Goal: Task Accomplishment & Management: Manage account settings

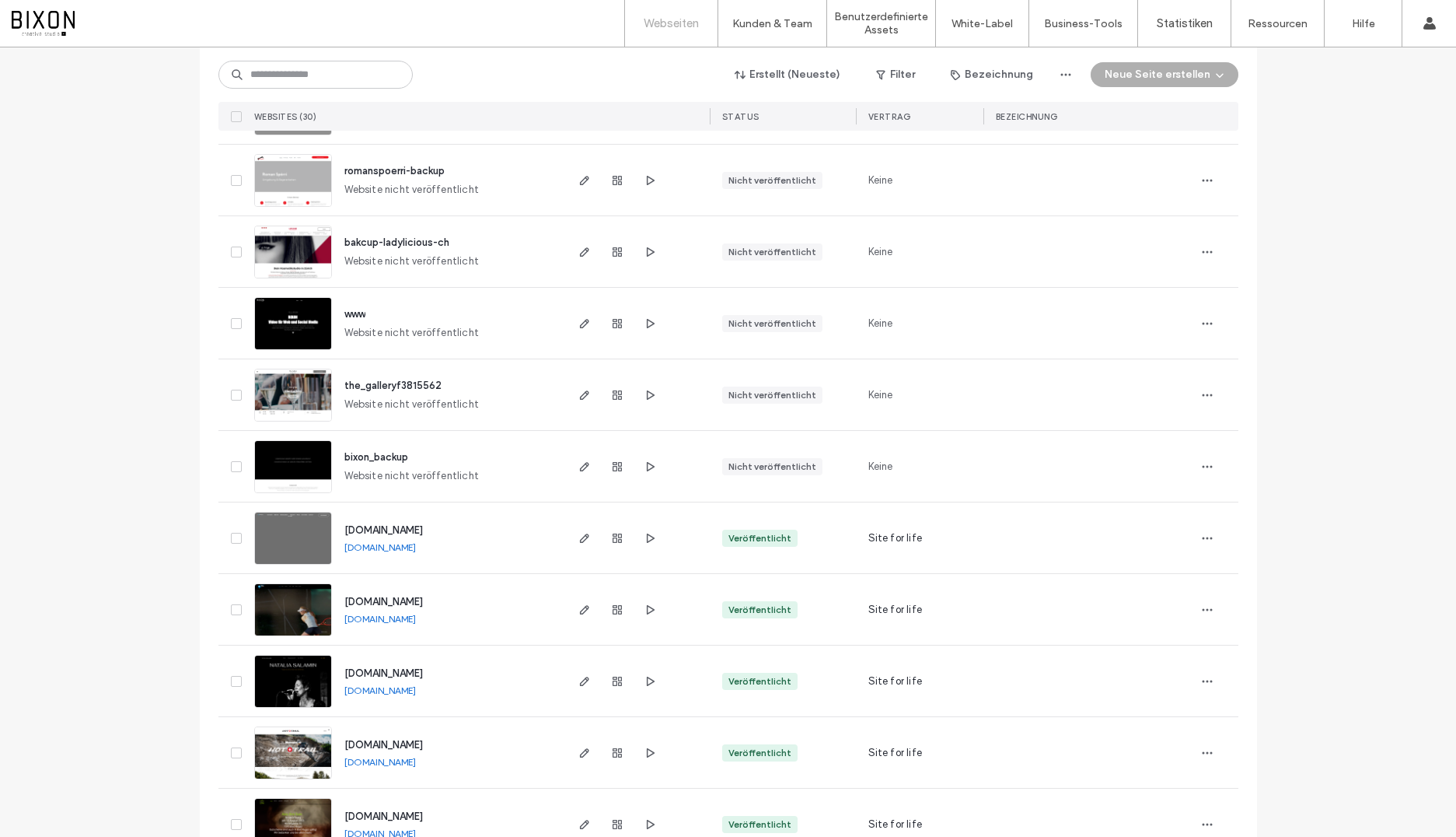
scroll to position [449, 0]
click at [1206, 323] on icon "button" at bounding box center [1207, 322] width 12 height 12
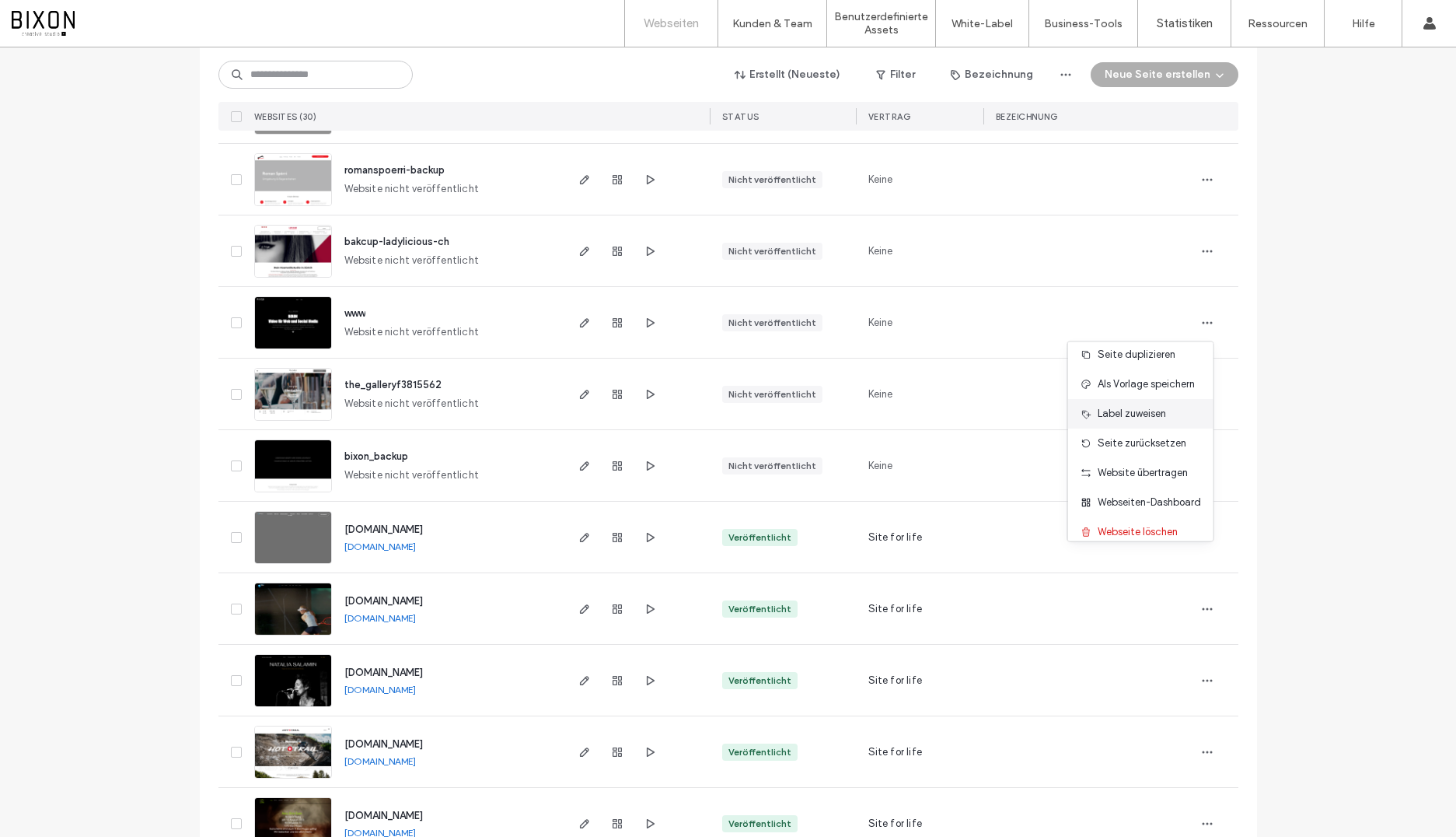
scroll to position [50, 0]
click at [1126, 514] on span "Webseite löschen" at bounding box center [1138, 519] width 80 height 15
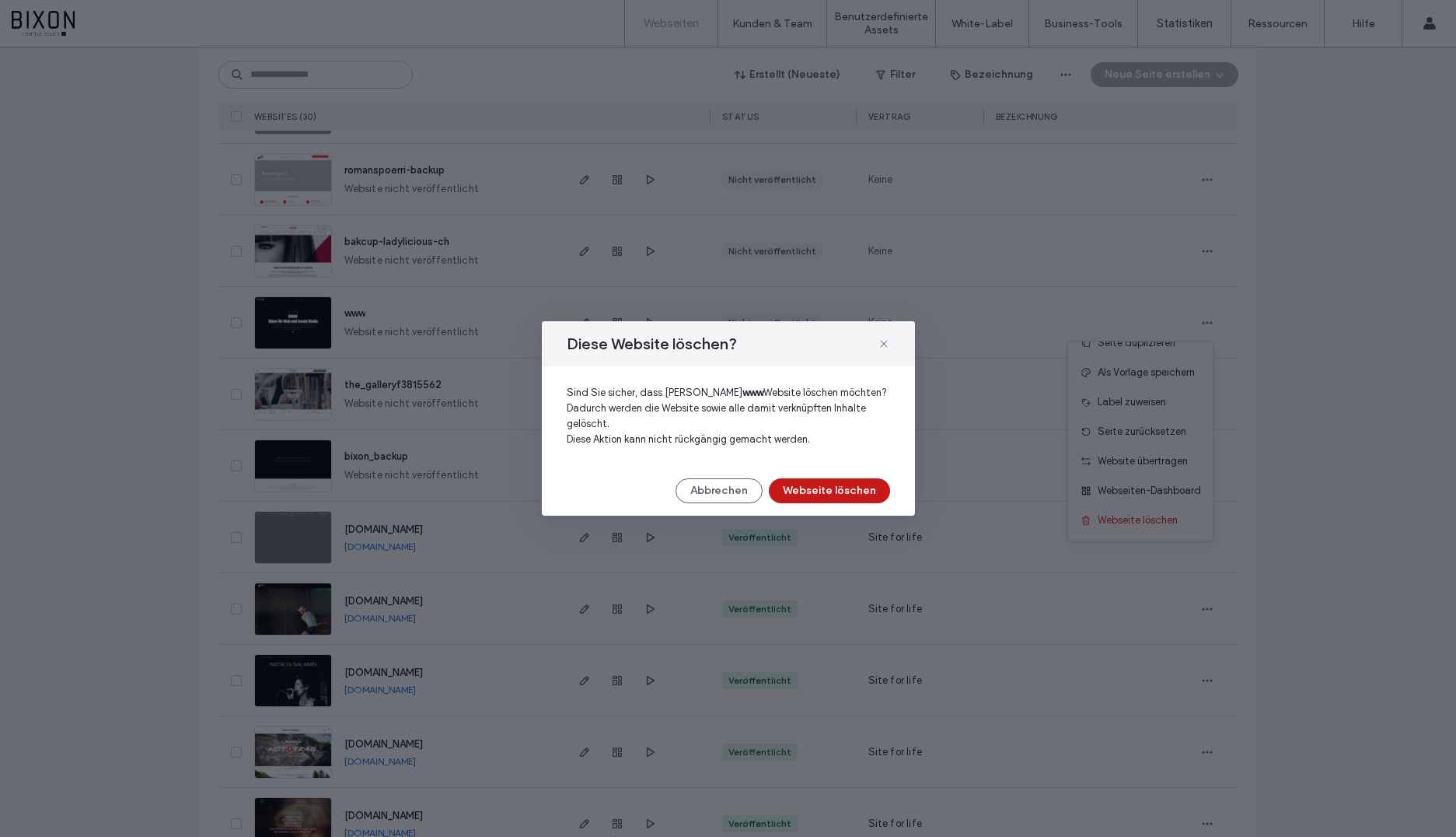
click at [807, 489] on button "Webseite löschen" at bounding box center [829, 490] width 121 height 25
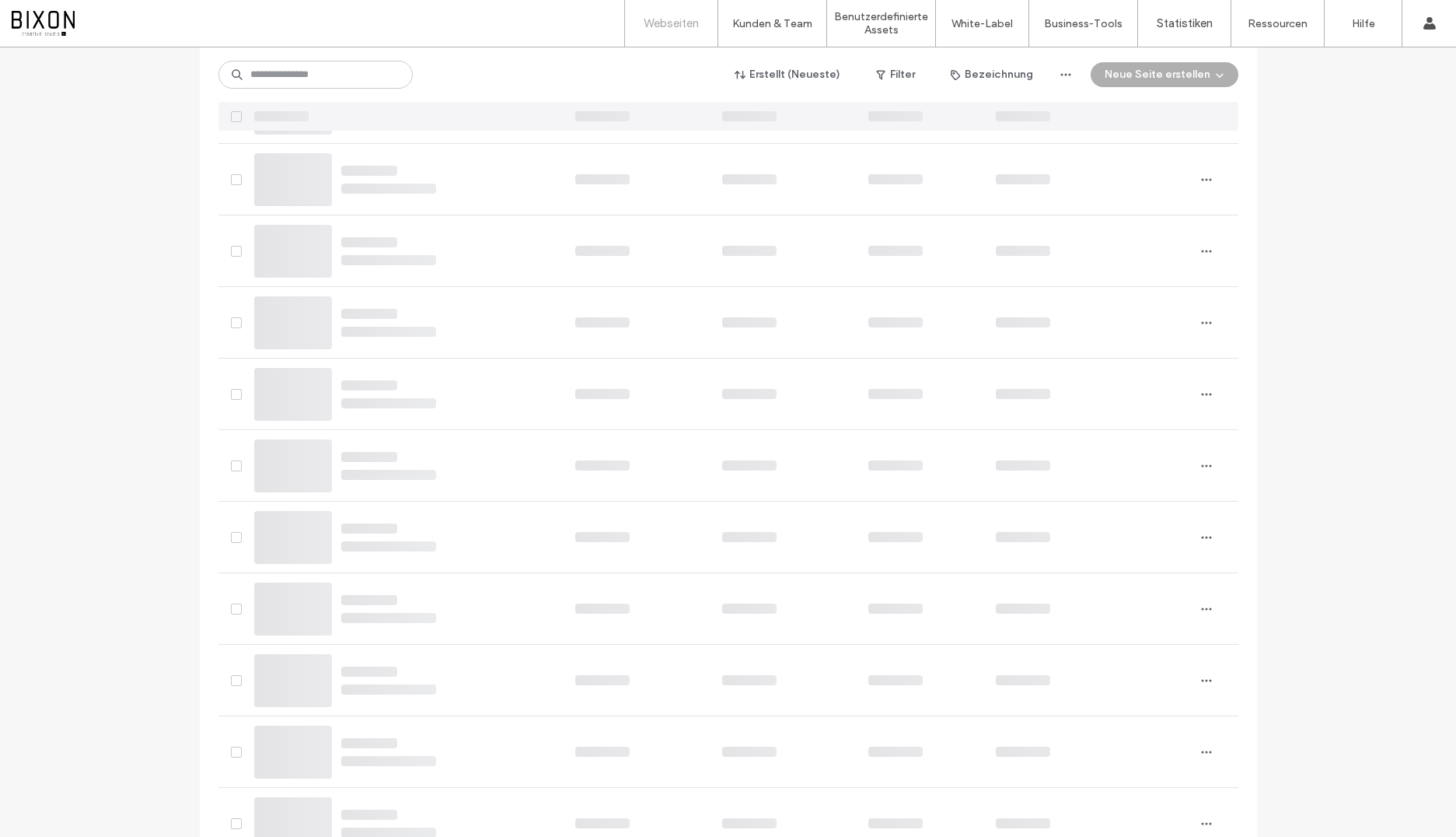
scroll to position [480, 0]
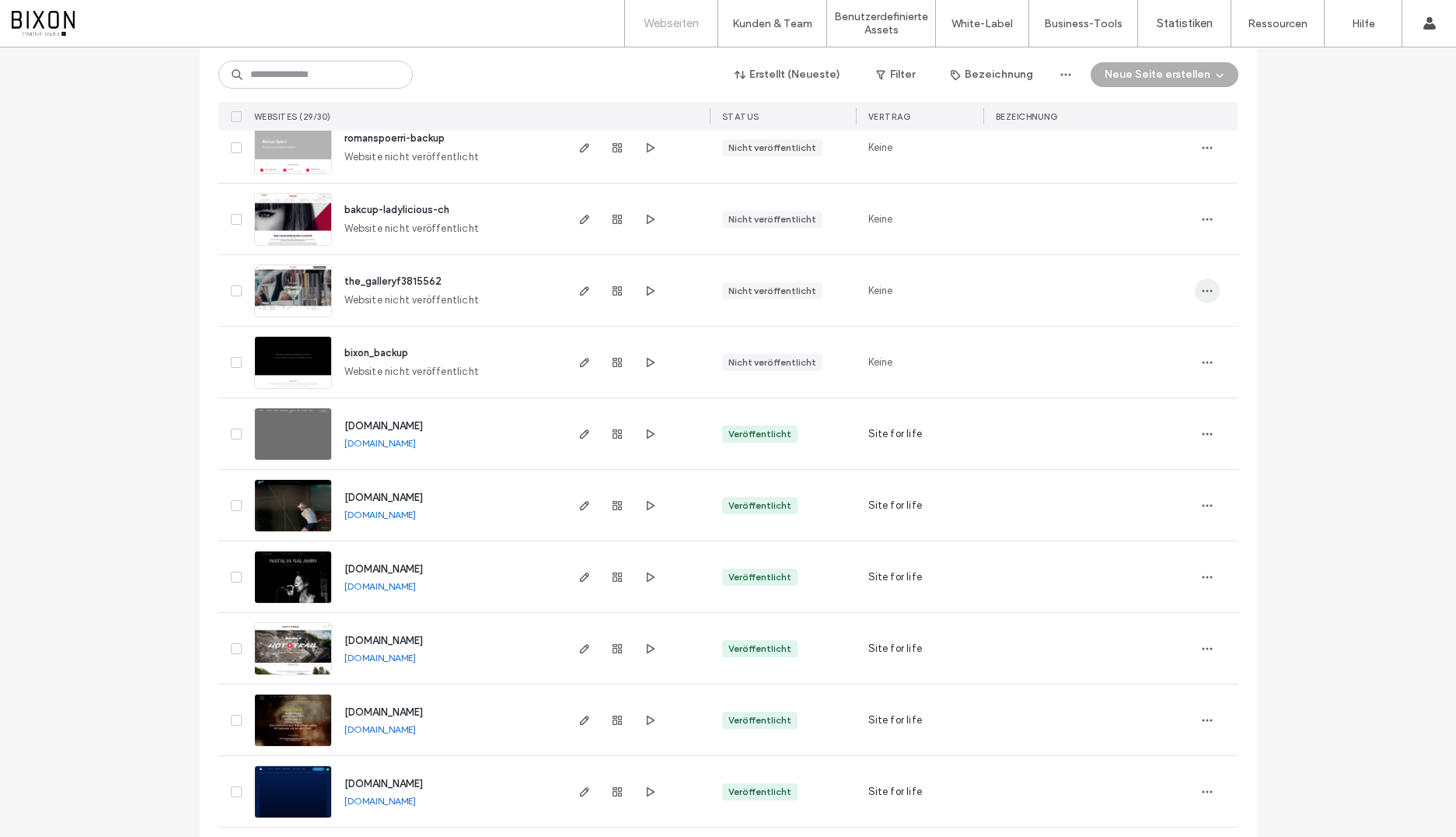
click at [1209, 295] on span "button" at bounding box center [1207, 291] width 25 height 25
click at [1124, 490] on span "Webseite löschen" at bounding box center [1138, 488] width 80 height 15
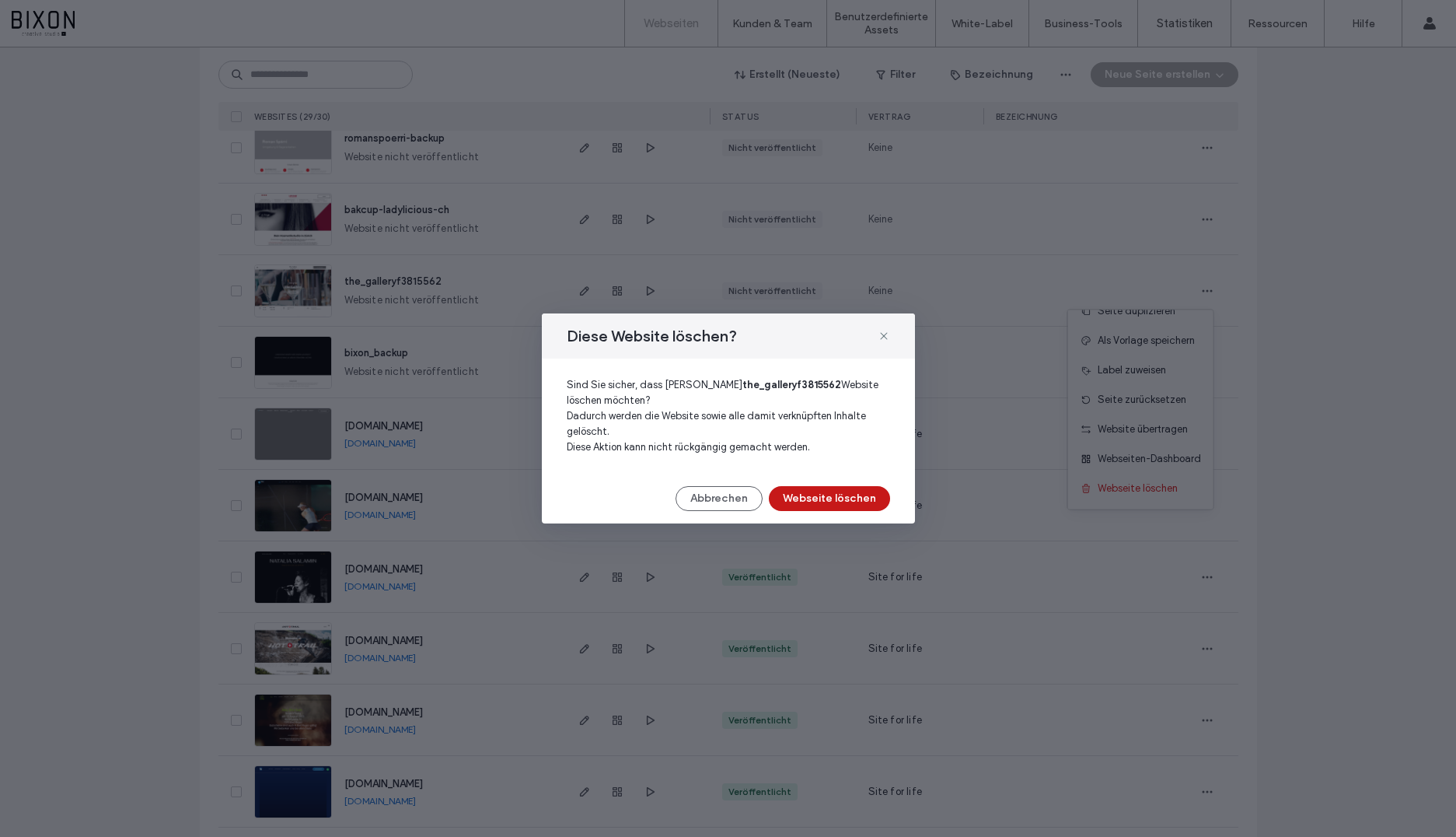
click at [842, 500] on button "Webseite löschen" at bounding box center [829, 498] width 121 height 25
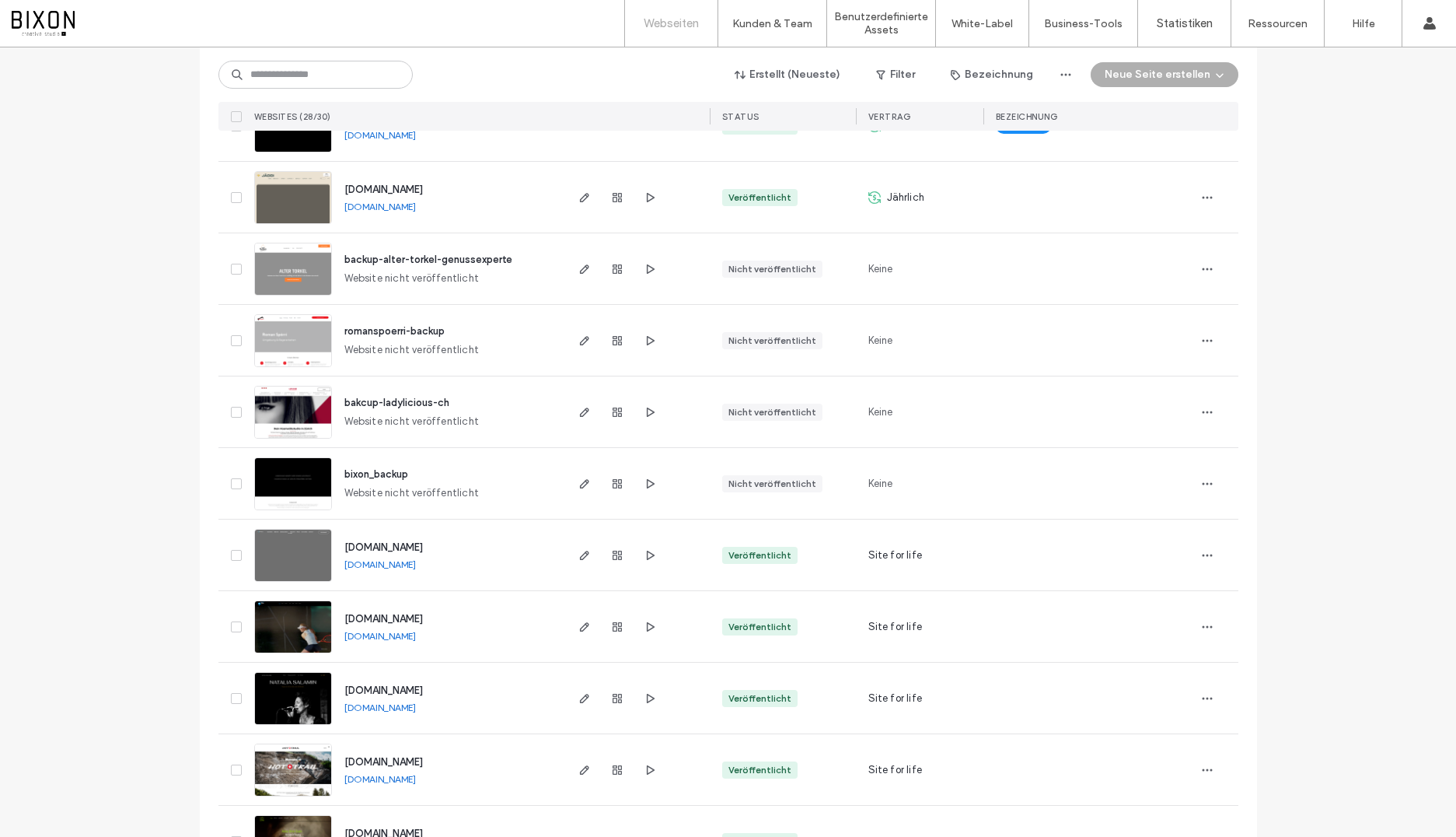
scroll to position [287, 0]
click at [297, 475] on img at bounding box center [293, 512] width 77 height 106
click at [364, 474] on span "bixon_backup" at bounding box center [376, 475] width 63 height 11
click at [278, 477] on img at bounding box center [293, 512] width 77 height 106
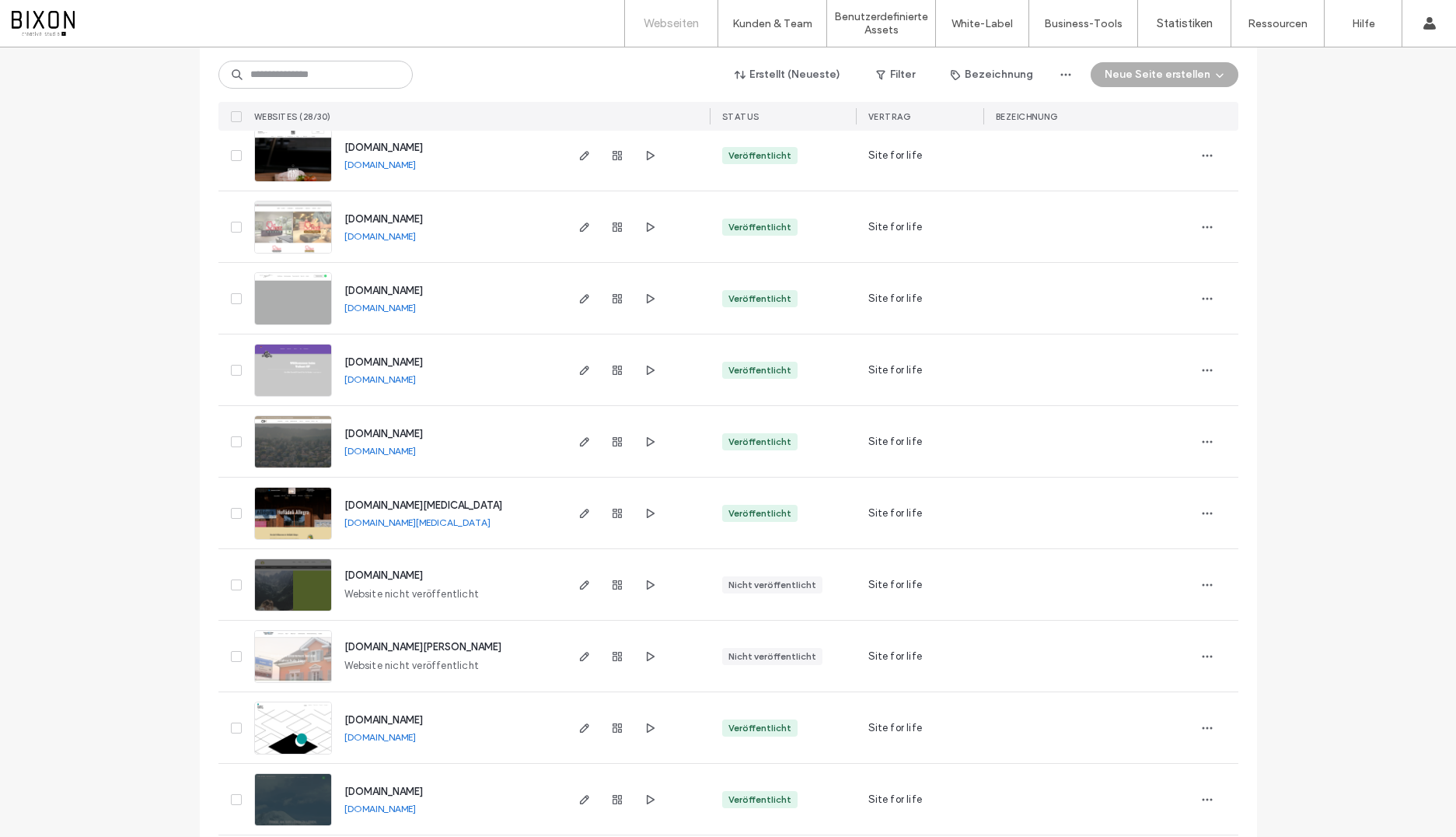
scroll to position [1190, 0]
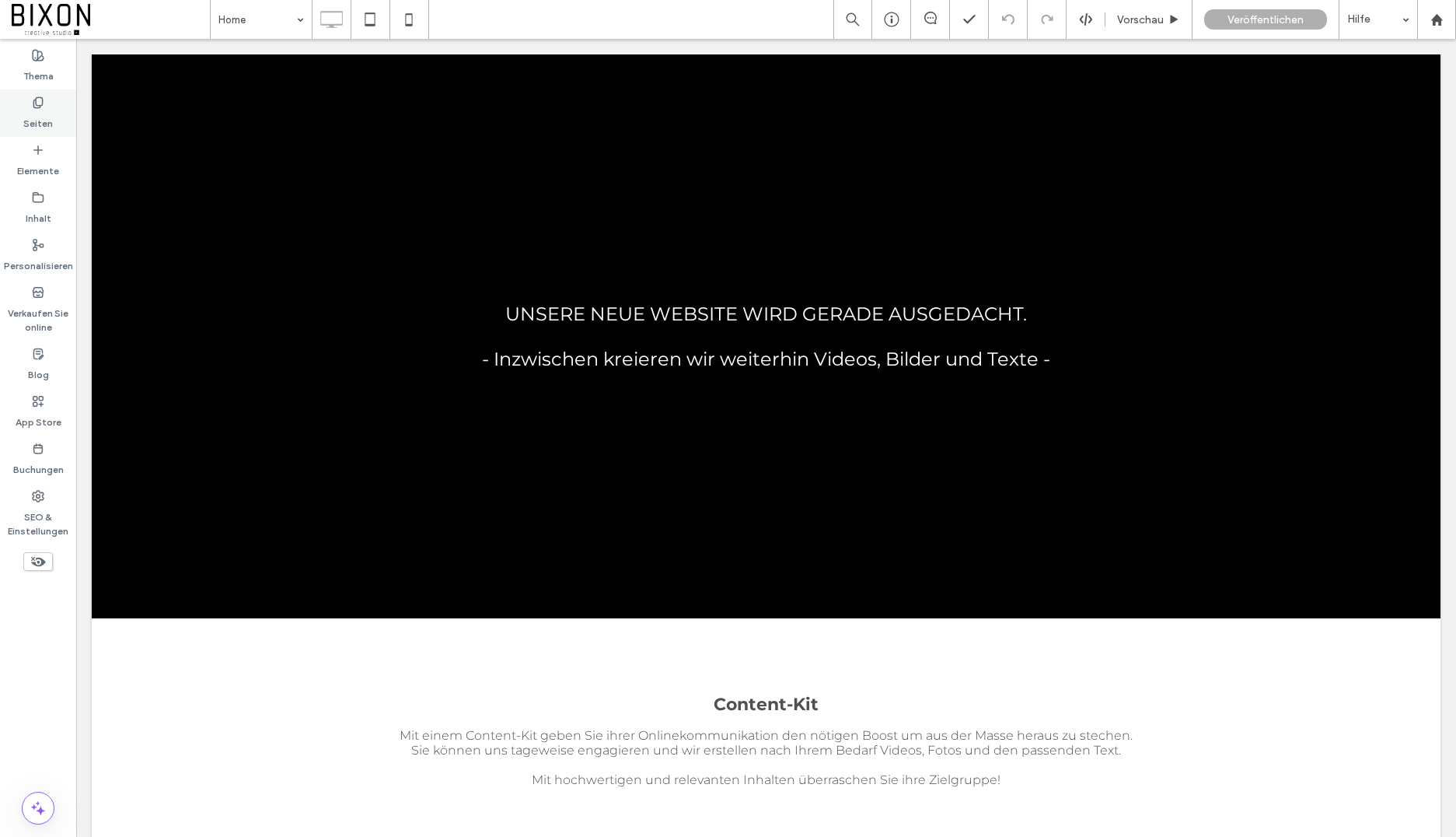
click at [53, 125] on div "Seiten" at bounding box center [38, 113] width 77 height 47
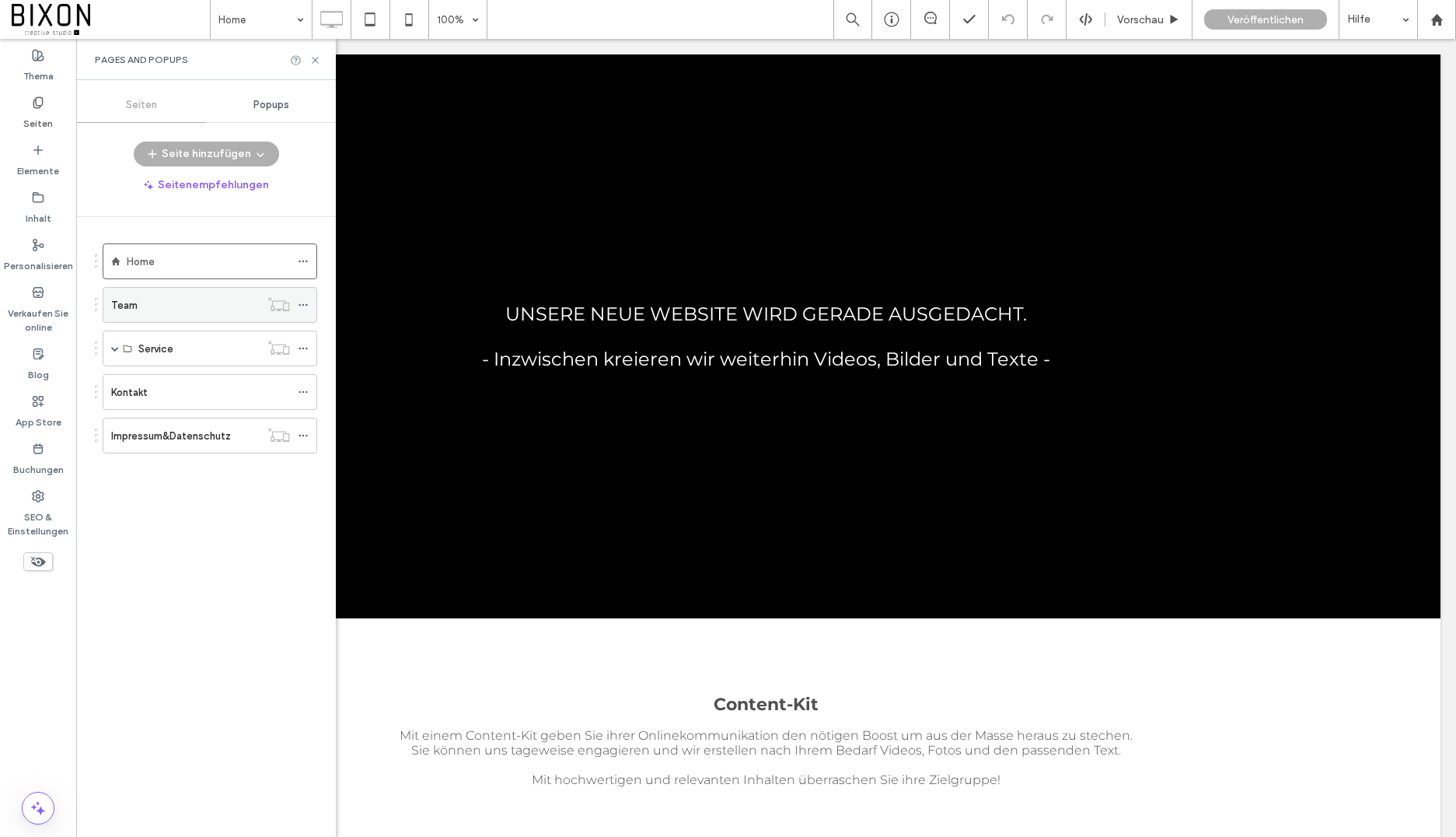
click at [156, 307] on div "Team" at bounding box center [186, 305] width 148 height 16
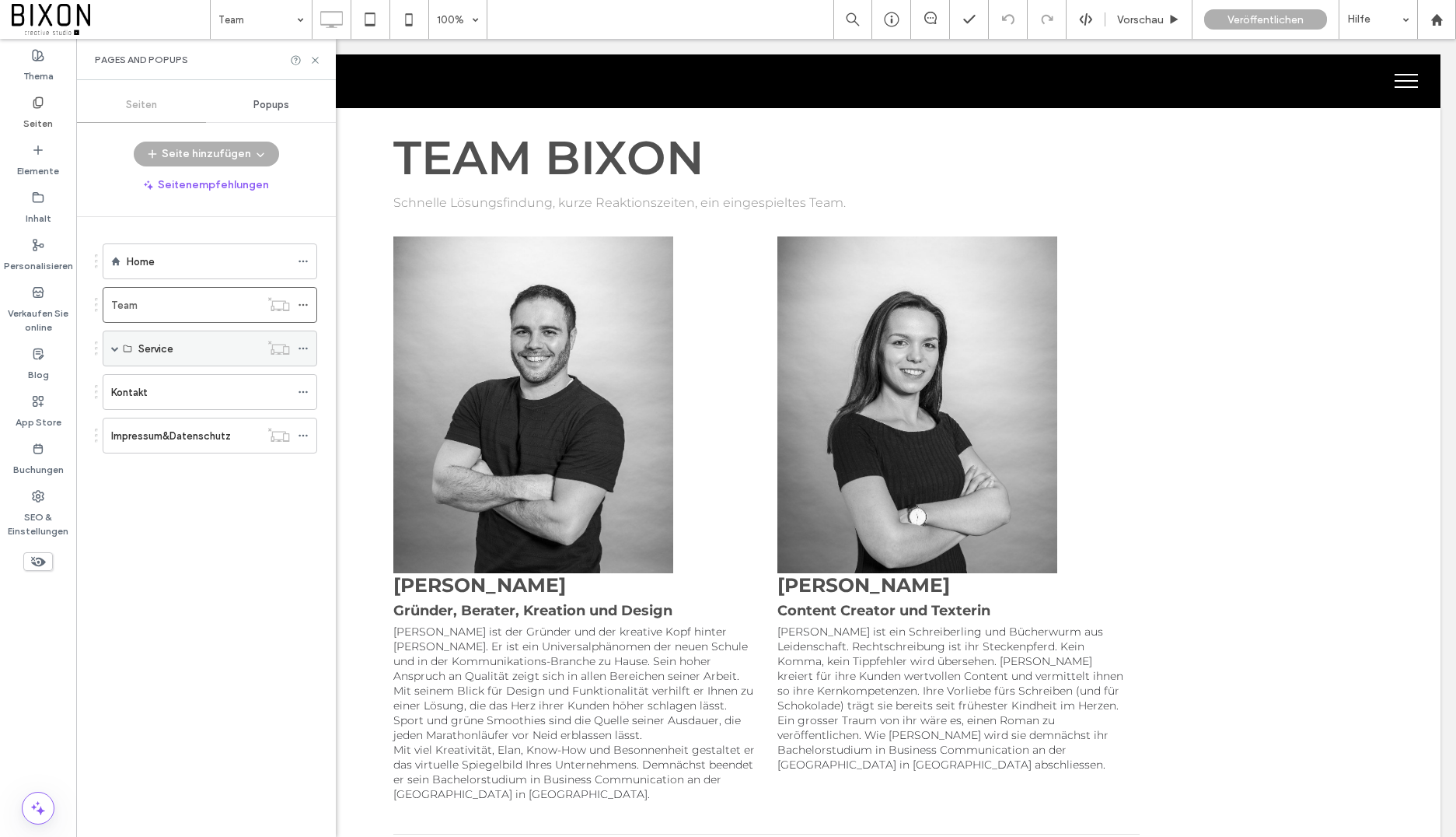
click at [206, 344] on div "Service" at bounding box center [199, 348] width 121 height 16
click at [111, 351] on span at bounding box center [116, 348] width 8 height 8
click at [179, 388] on label "Beratung" at bounding box center [160, 384] width 43 height 27
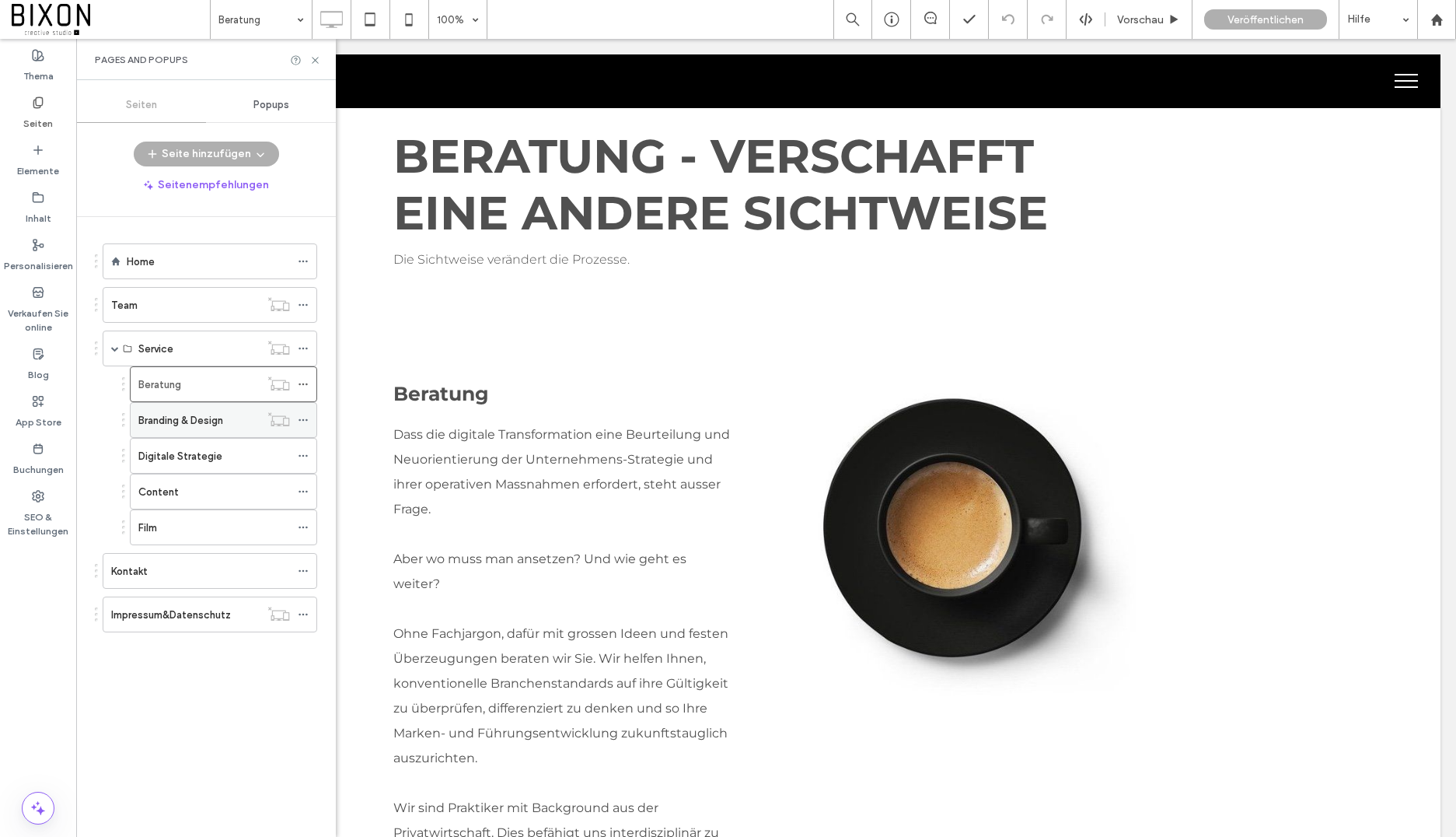
click at [186, 426] on label "Branding & Design" at bounding box center [181, 420] width 85 height 27
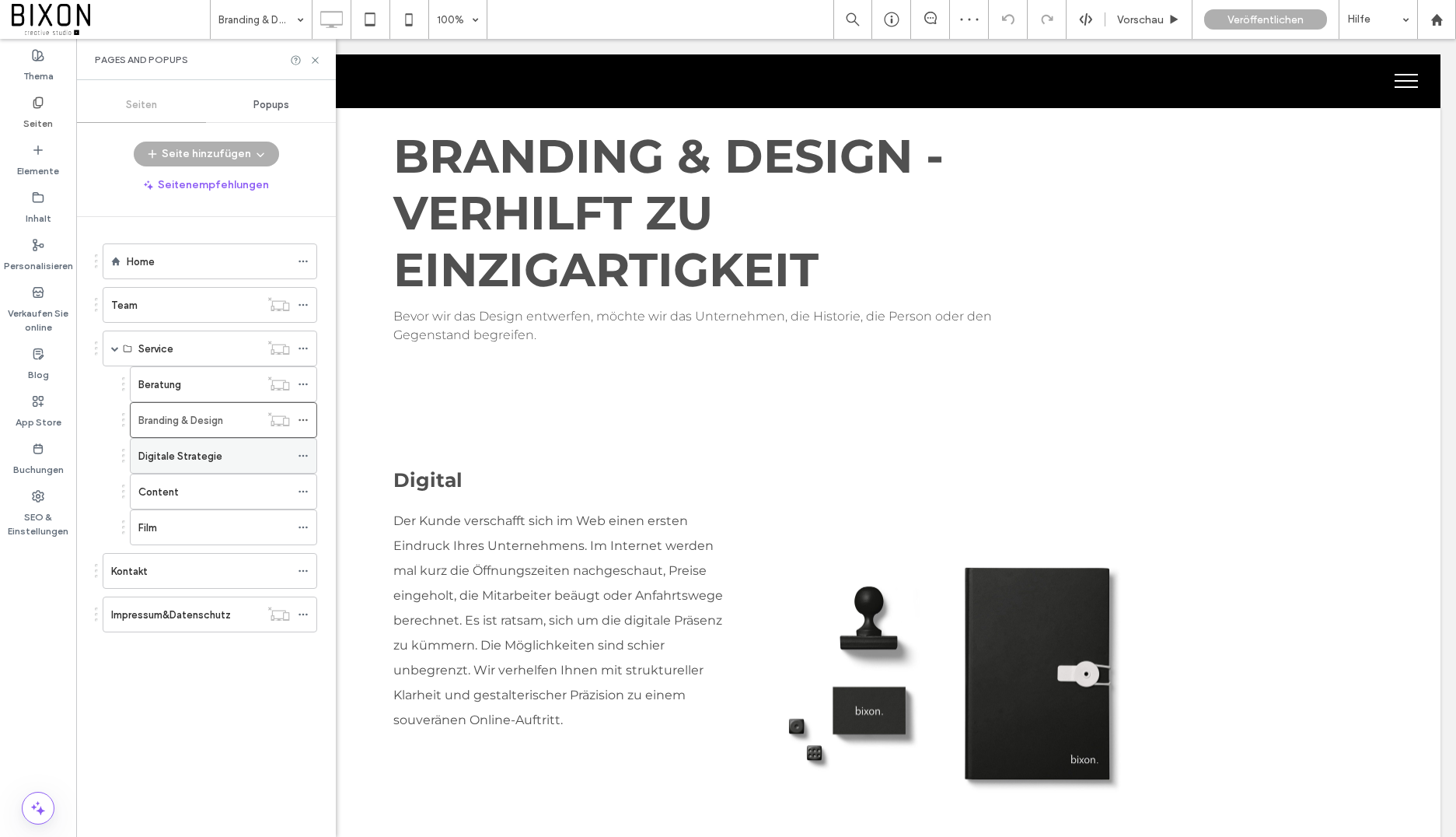
click at [209, 458] on label "Digitale Strategie" at bounding box center [180, 455] width 84 height 27
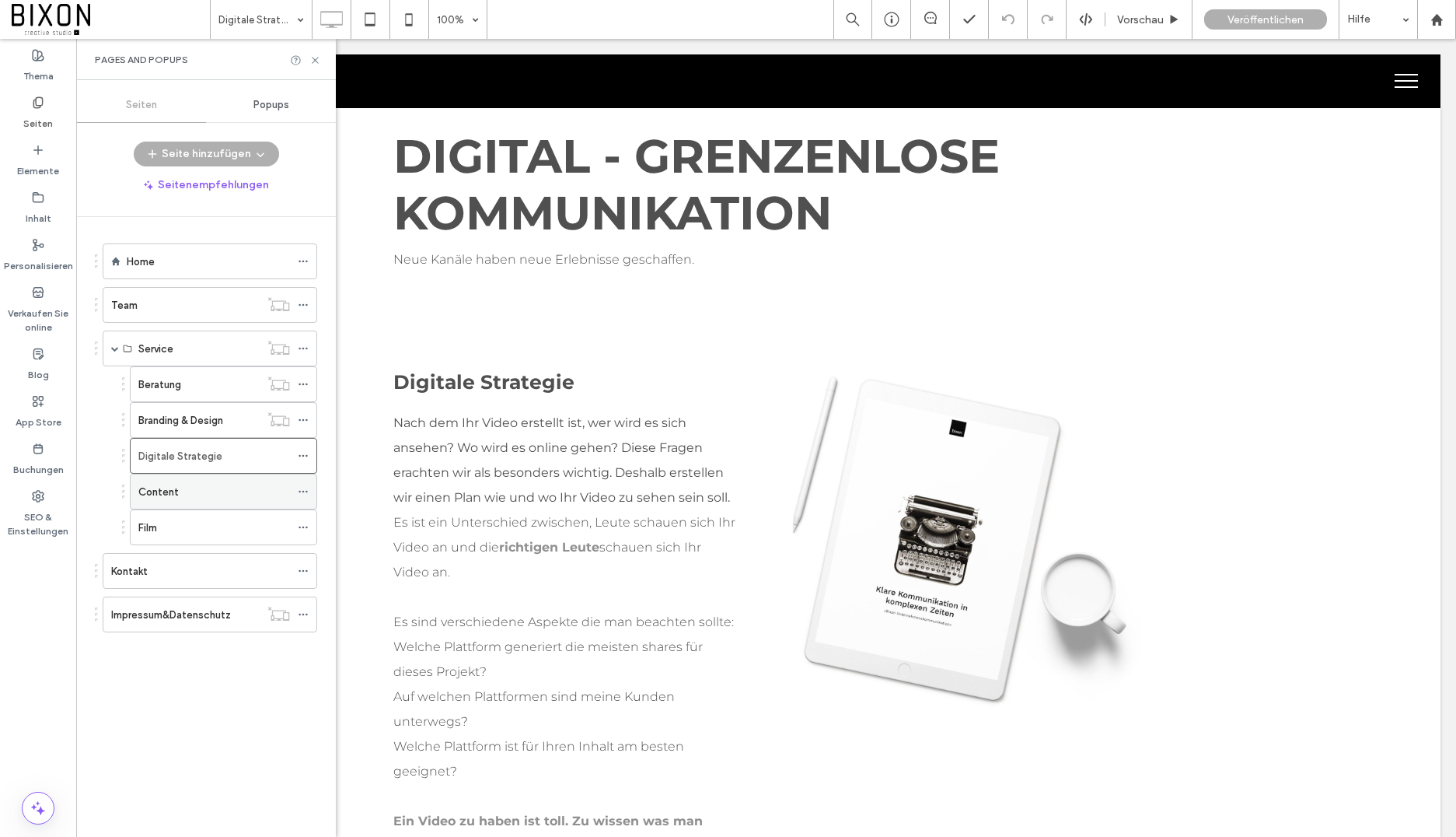
click at [210, 495] on div "Content" at bounding box center [214, 492] width 151 height 16
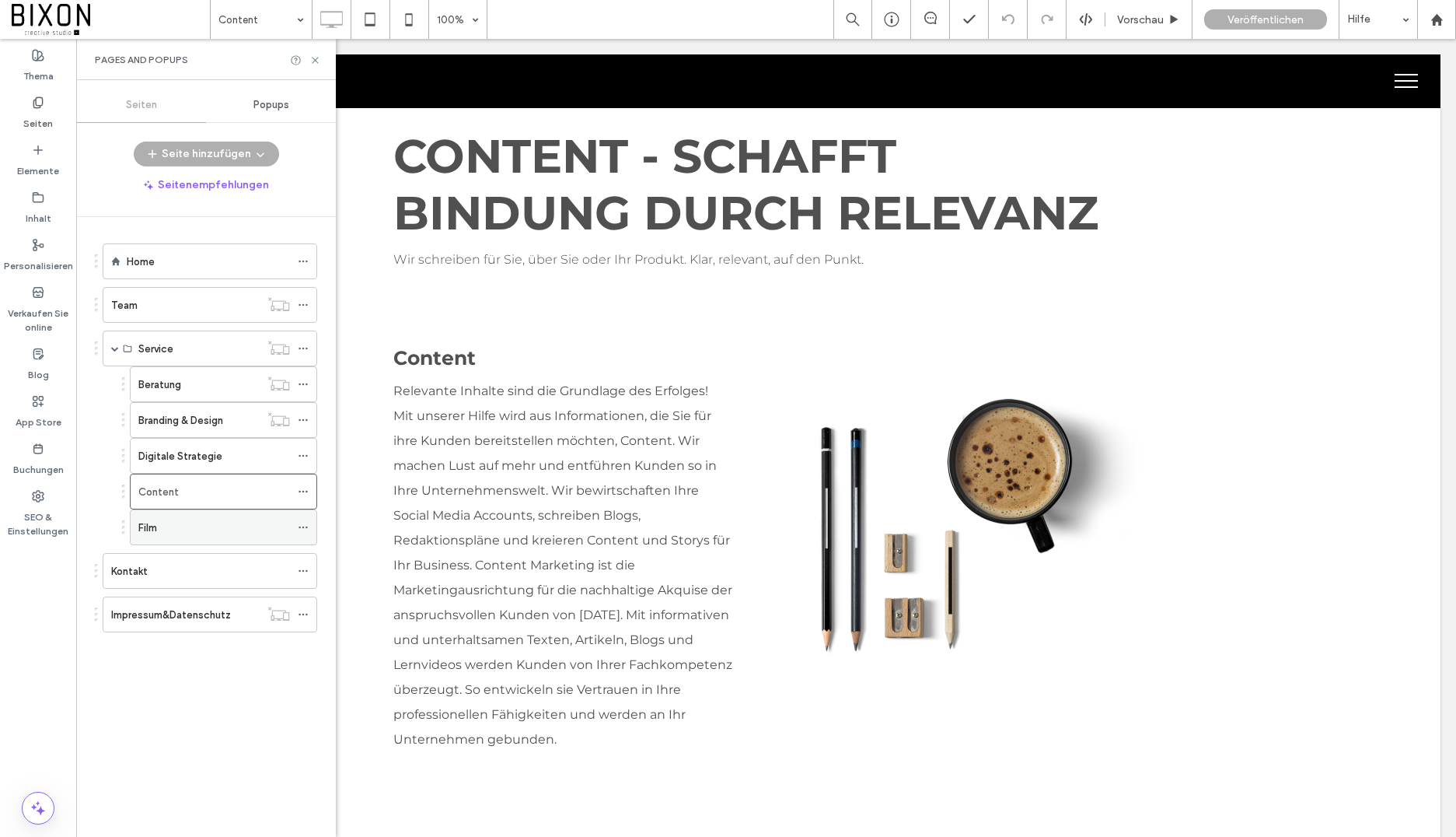
click at [212, 537] on div "Film" at bounding box center [214, 528] width 151 height 34
click at [164, 566] on div "Kontakt" at bounding box center [201, 572] width 179 height 16
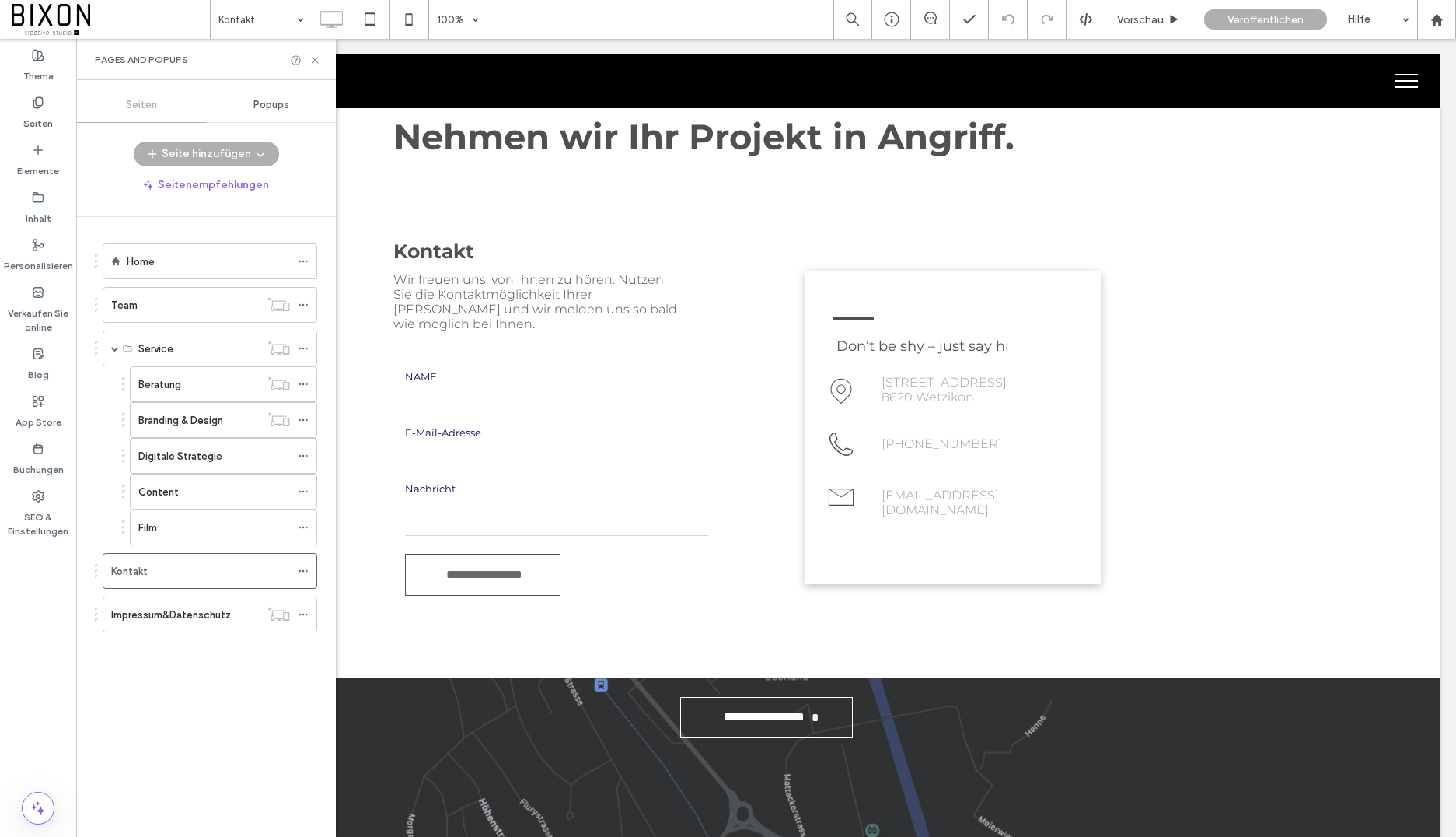
click at [1410, 90] on button "menu" at bounding box center [1406, 81] width 41 height 41
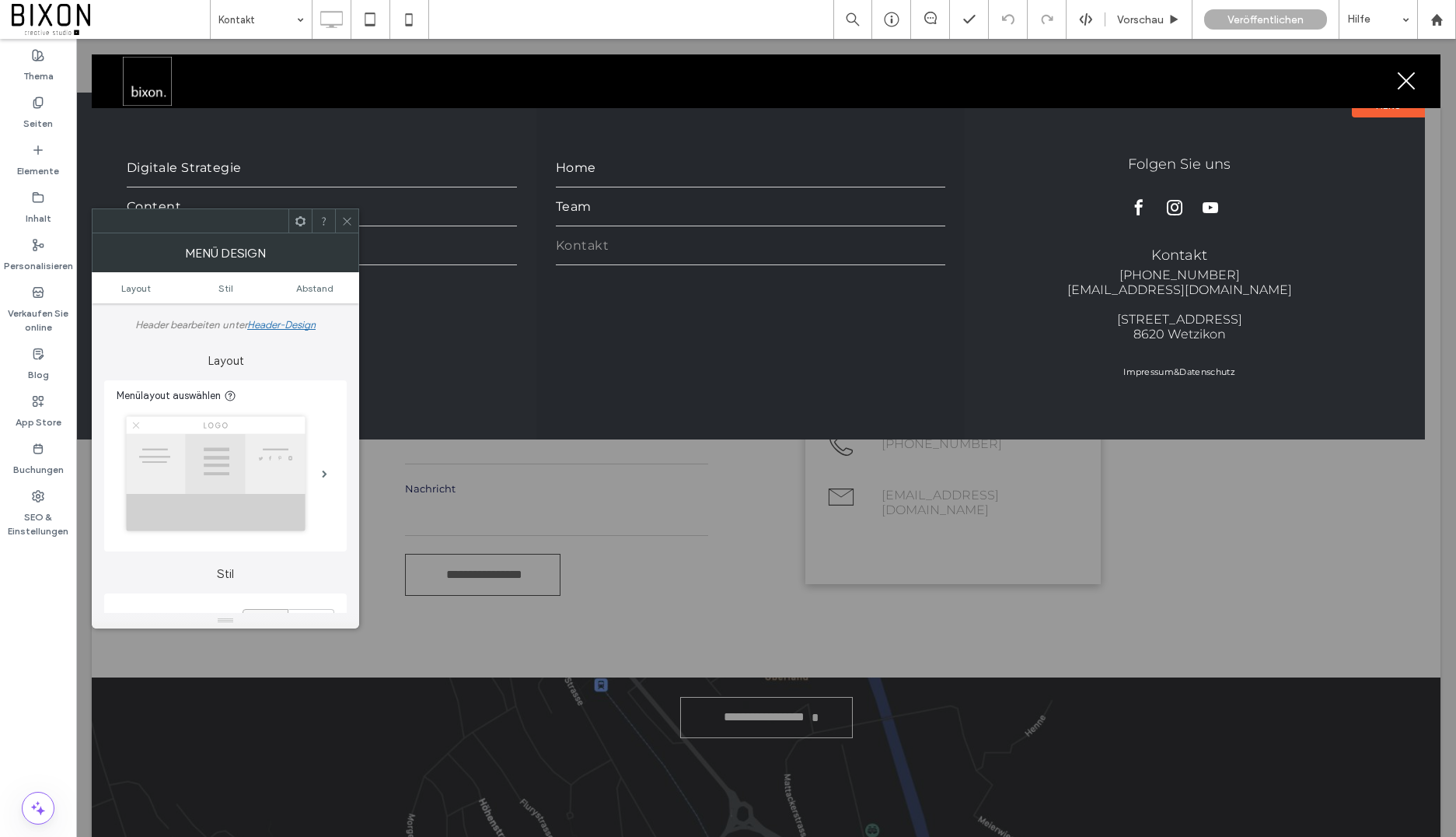
click at [350, 211] on span at bounding box center [347, 221] width 11 height 24
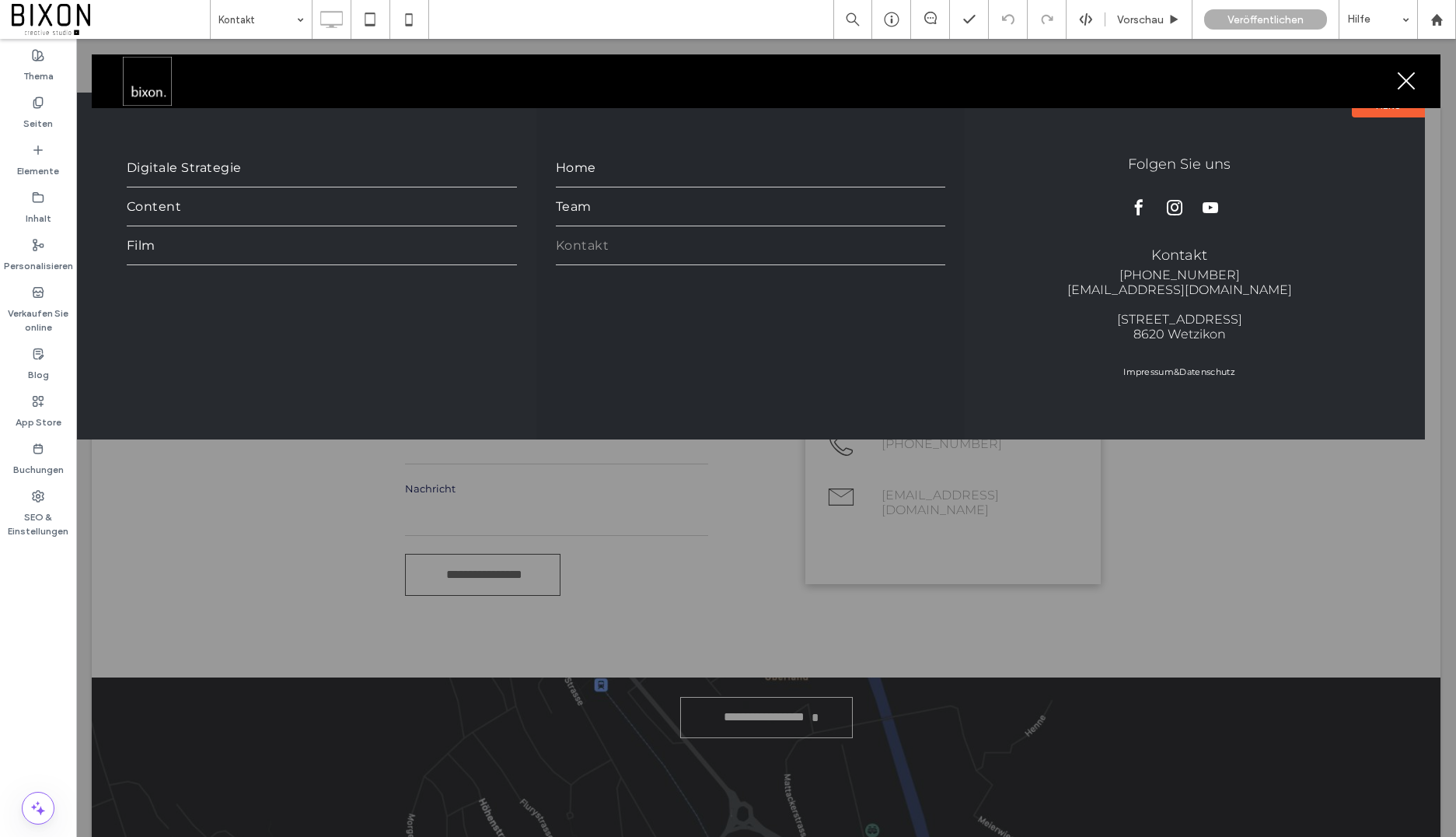
click at [1406, 77] on button "menu" at bounding box center [1406, 81] width 41 height 41
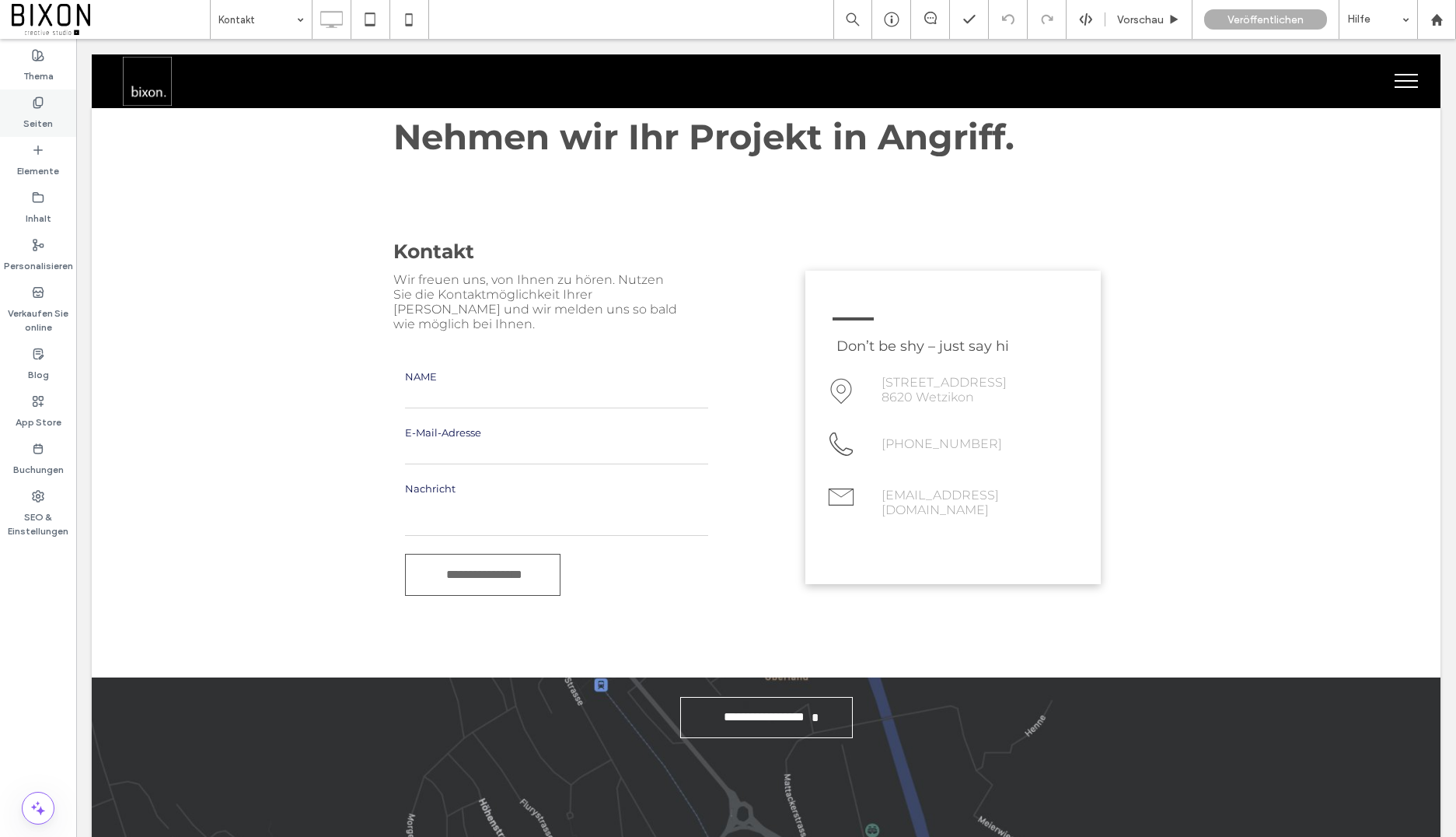
click at [30, 114] on label "Seiten" at bounding box center [38, 120] width 29 height 22
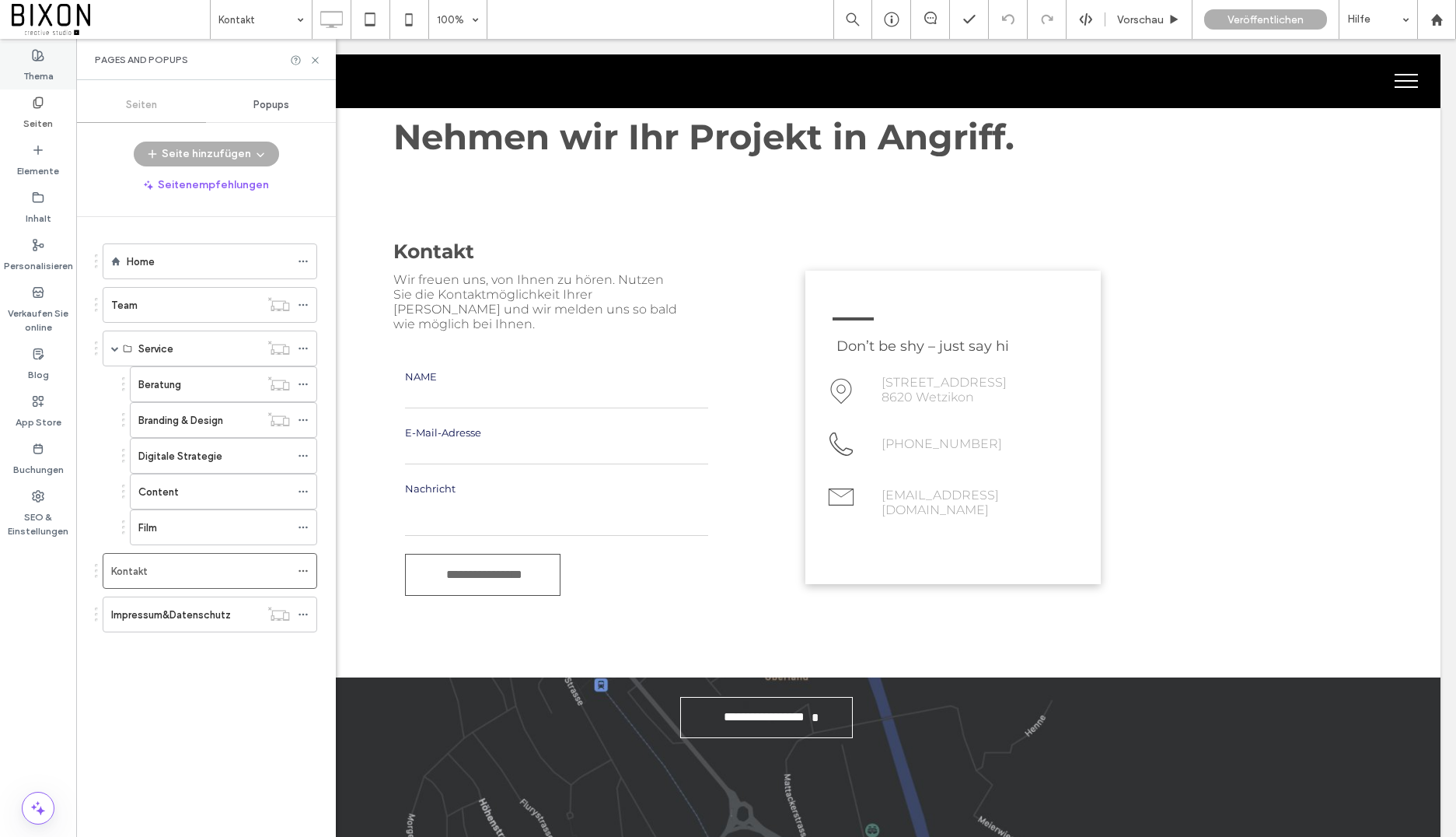
click at [27, 72] on label "Thema" at bounding box center [38, 72] width 30 height 22
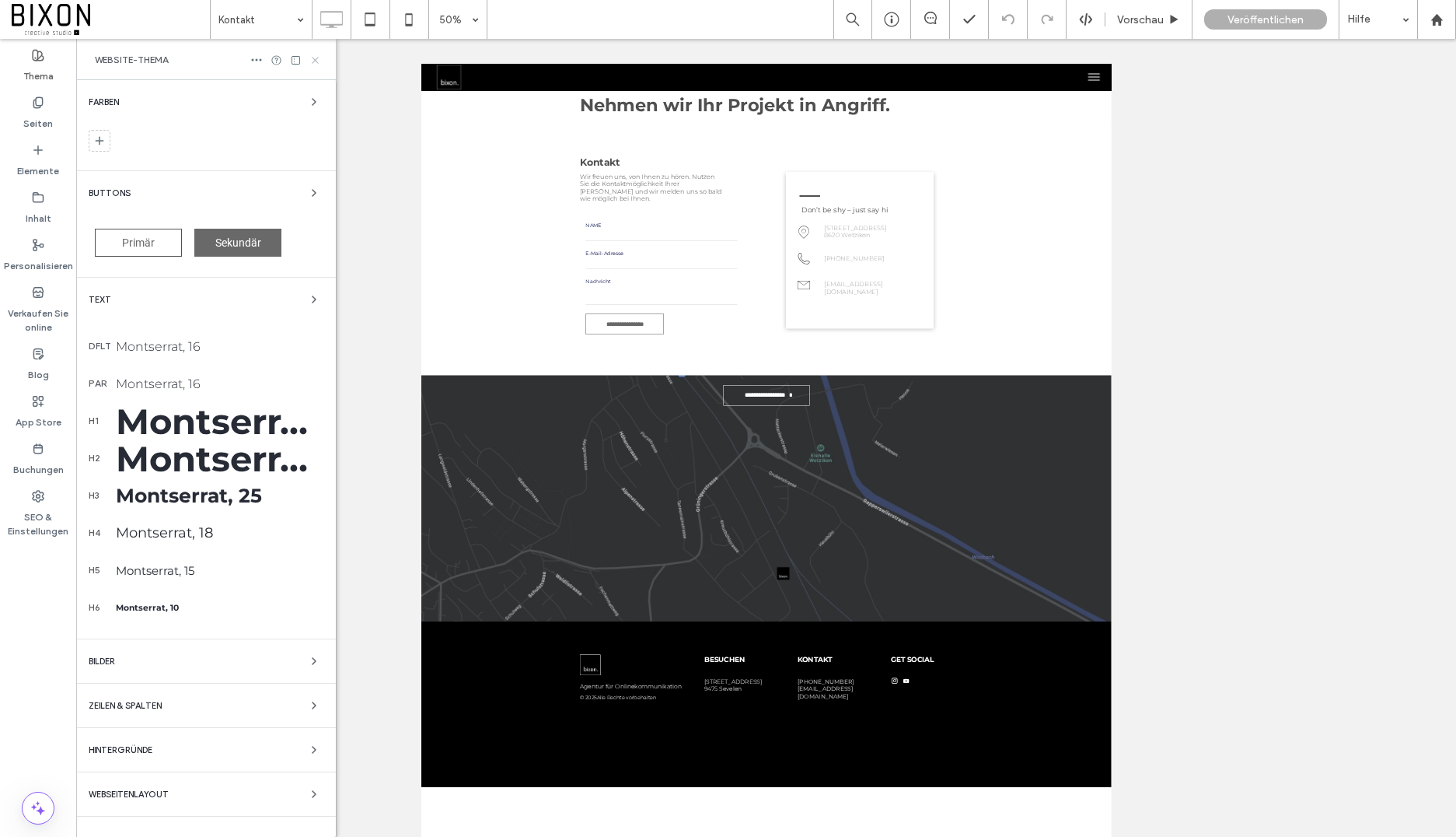
click at [310, 55] on icon at bounding box center [315, 60] width 11 height 11
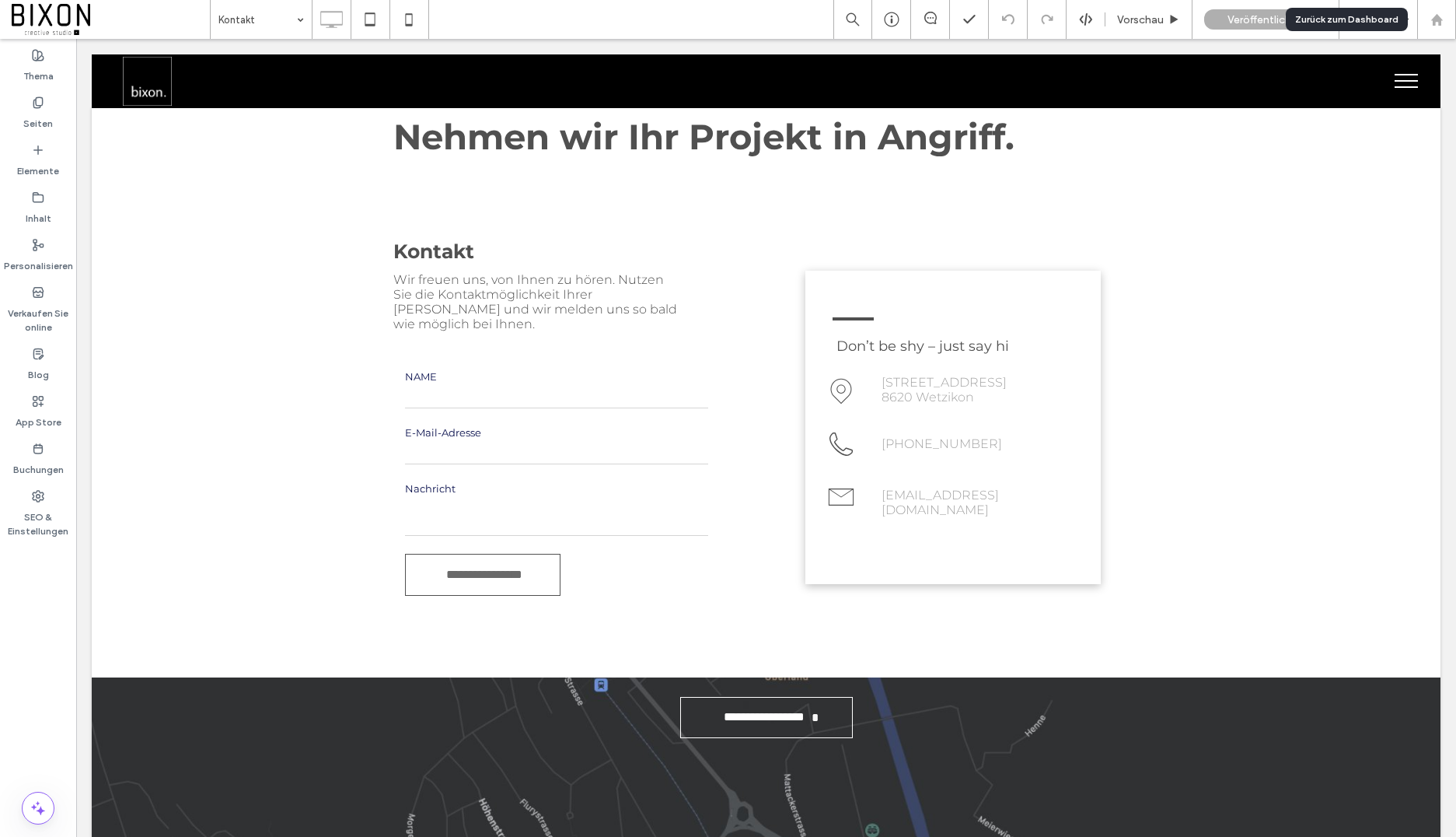
click at [1438, 26] on div at bounding box center [1436, 20] width 39 height 39
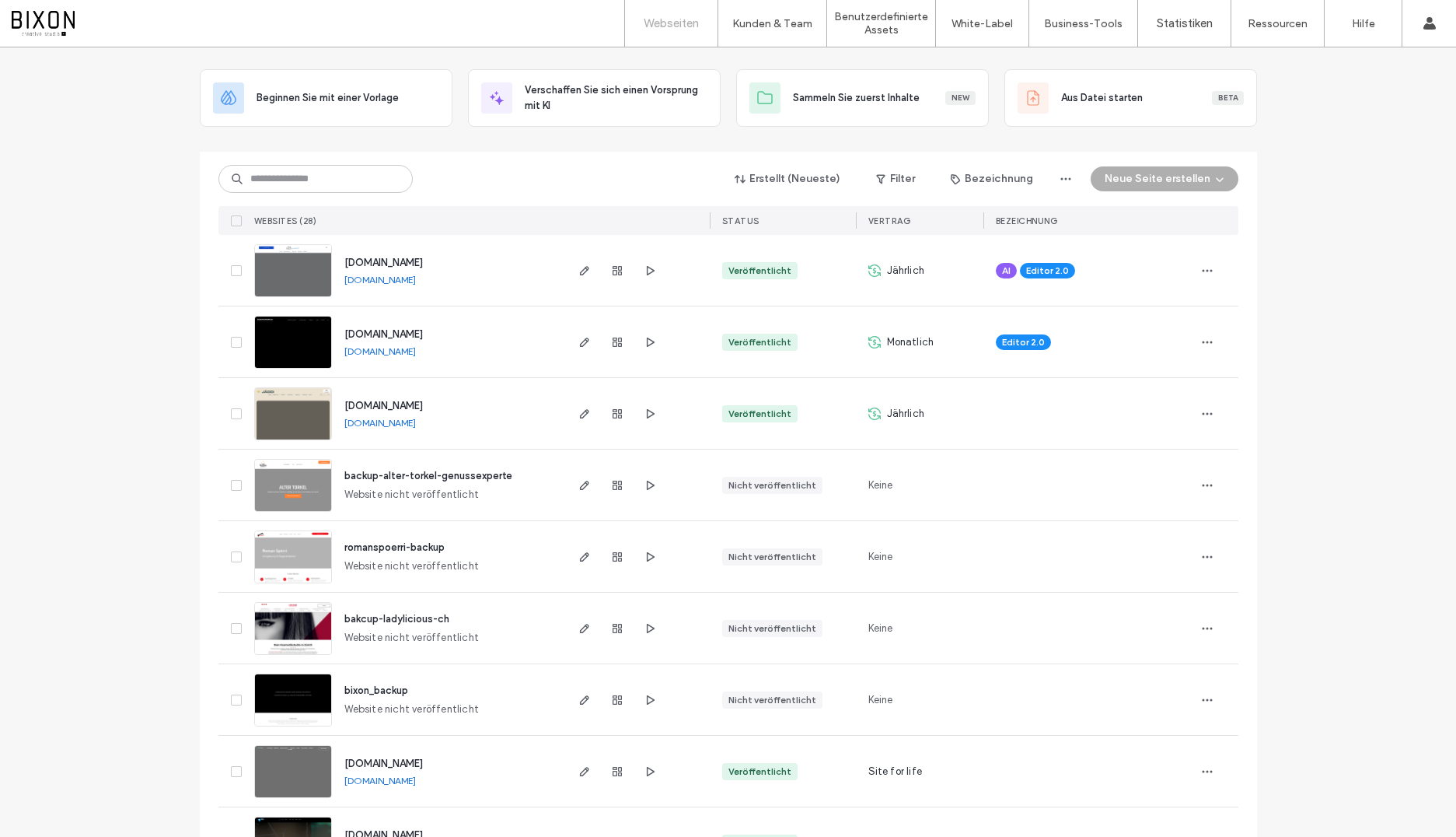
scroll to position [61, 0]
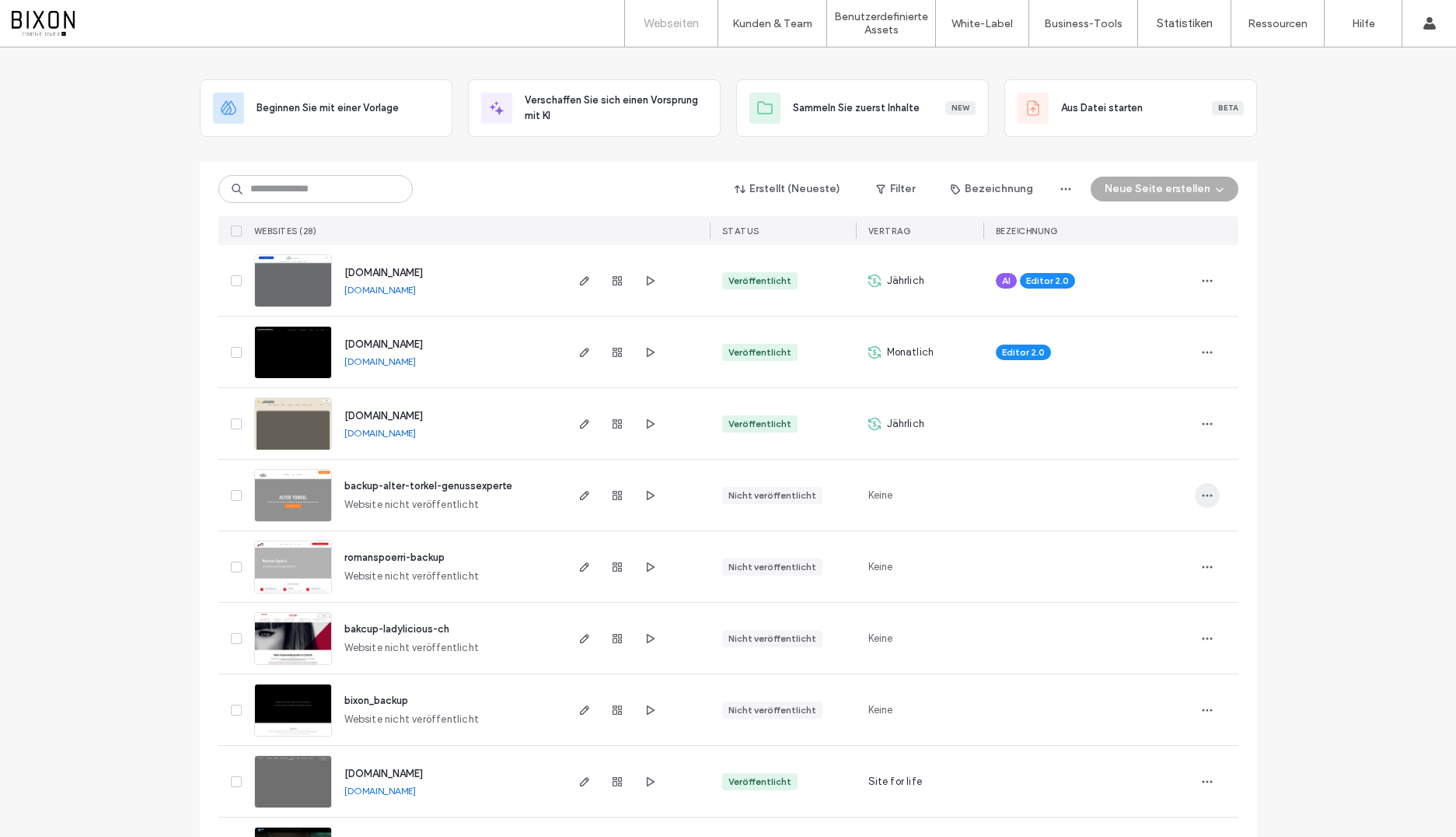
click at [1202, 497] on icon "button" at bounding box center [1207, 495] width 12 height 12
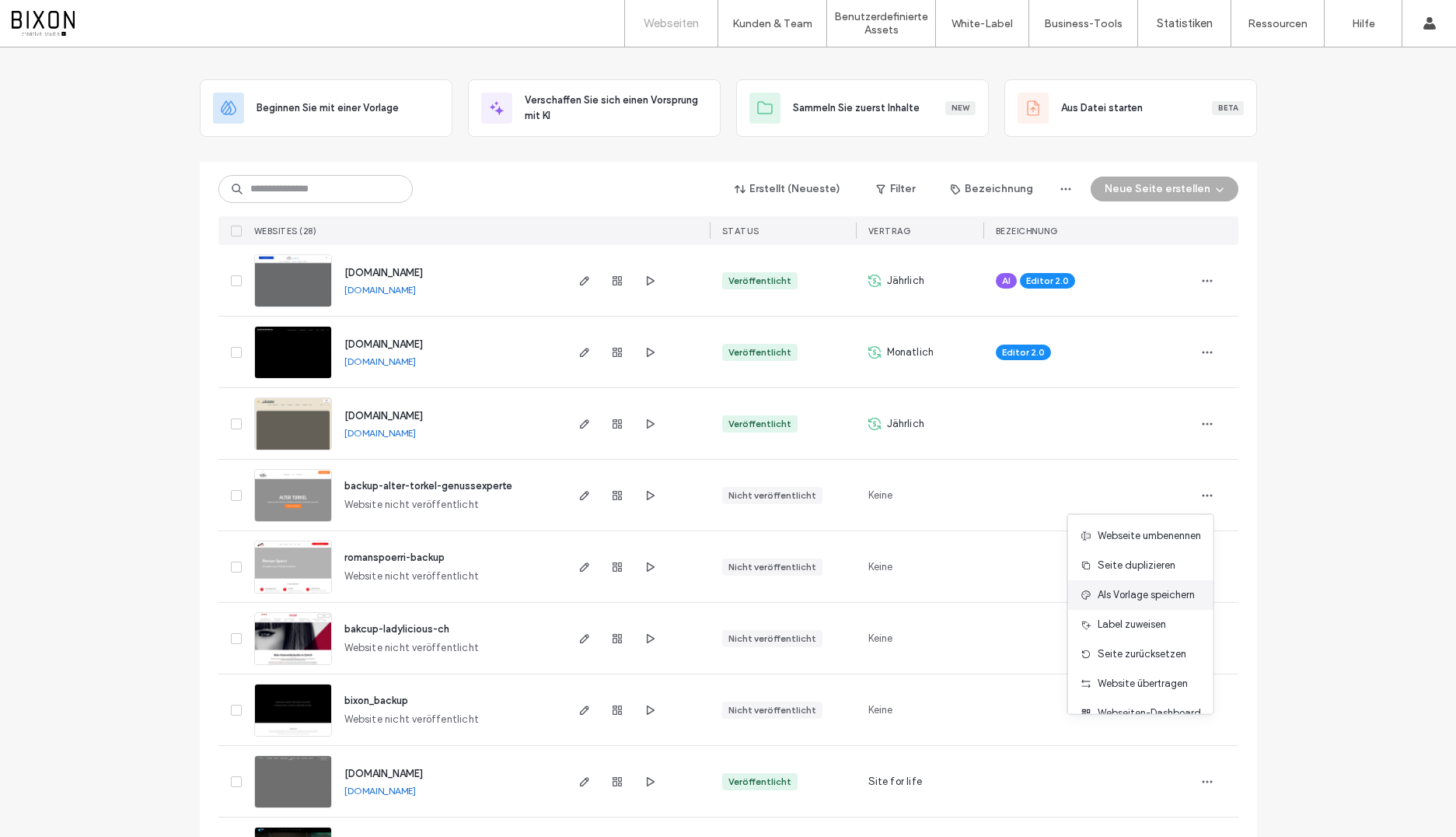
scroll to position [50, 0]
click at [1136, 686] on span "Webseite löschen" at bounding box center [1138, 693] width 80 height 15
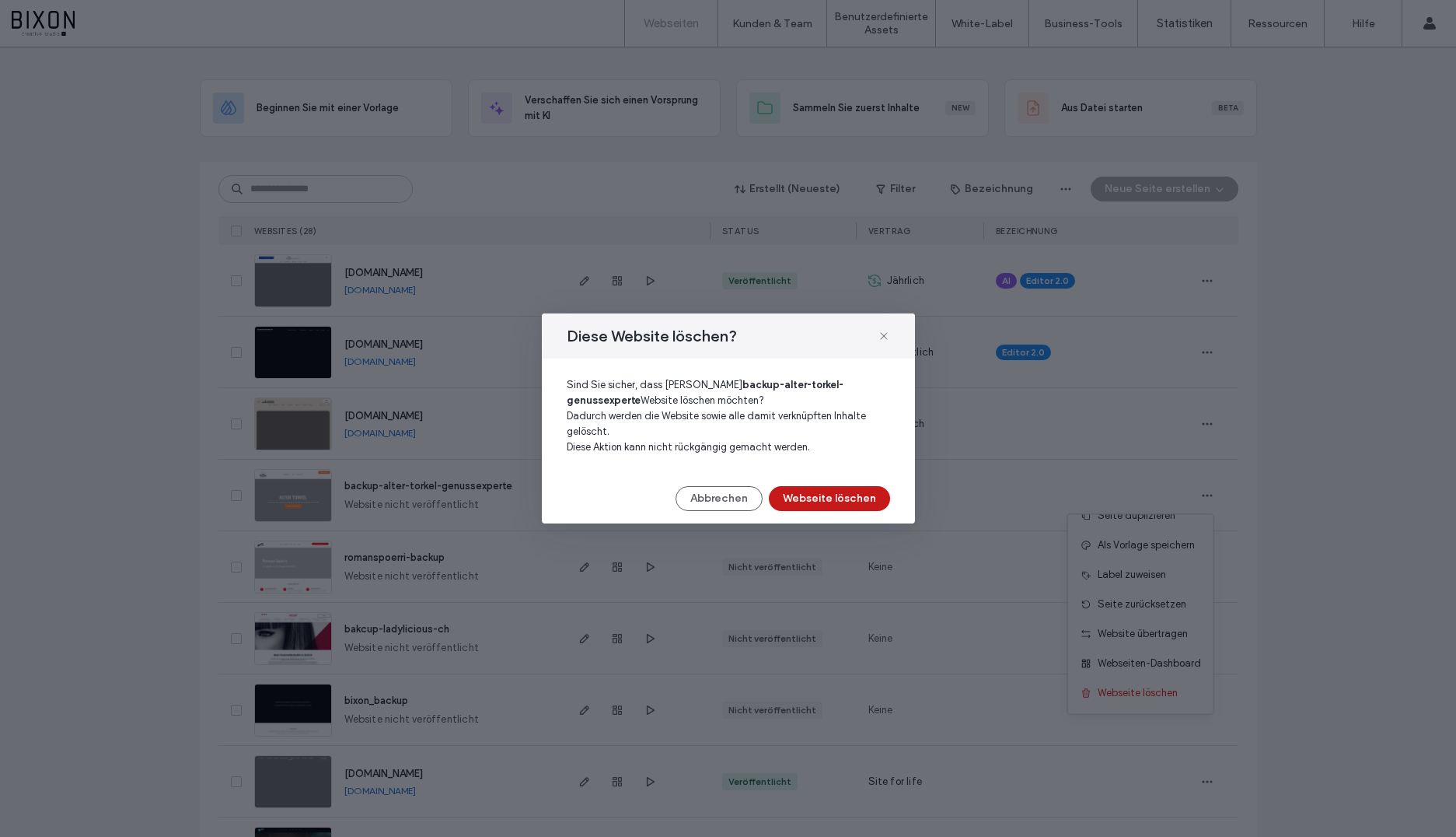
click at [866, 506] on button "Webseite löschen" at bounding box center [829, 498] width 121 height 25
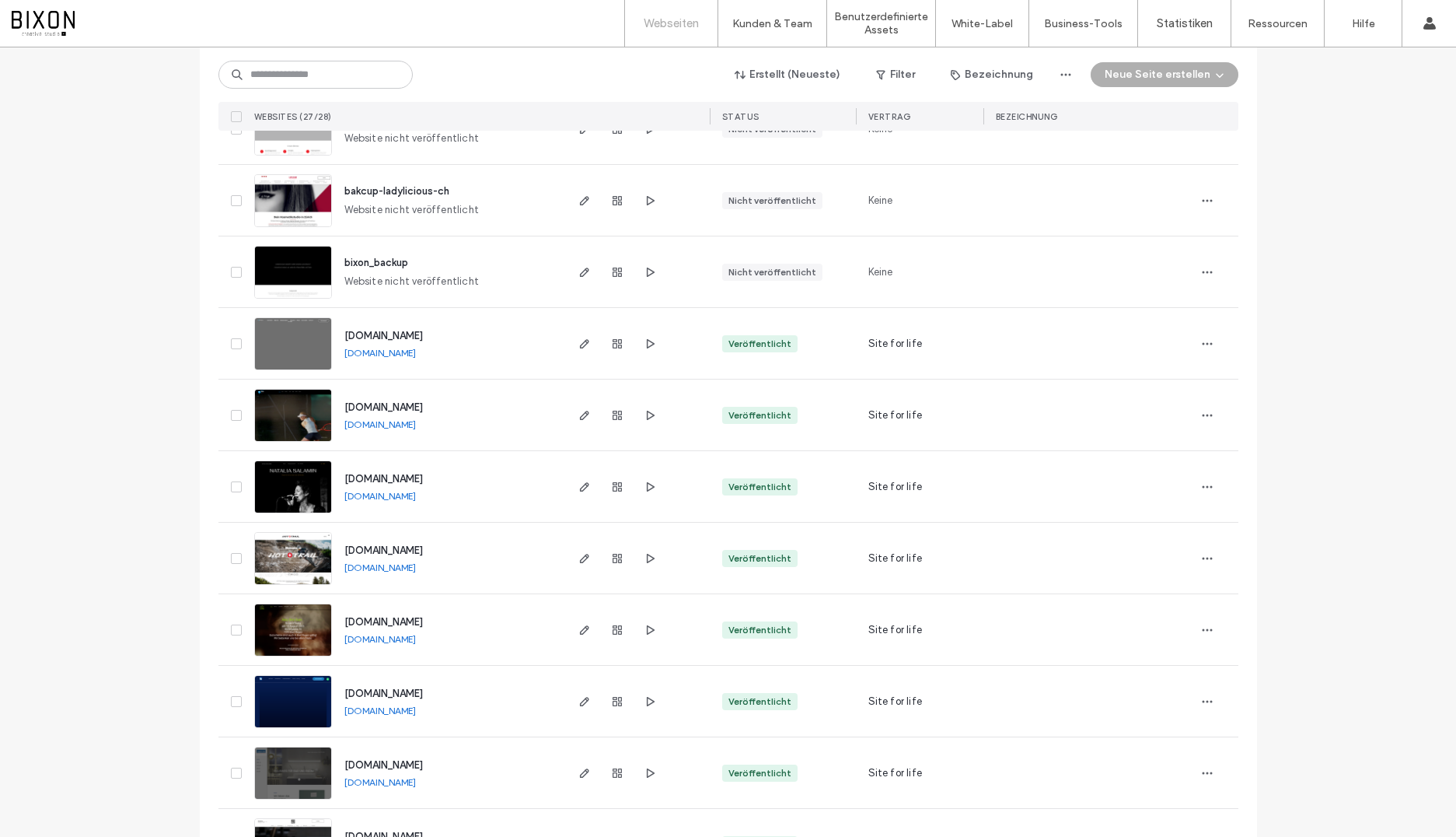
scroll to position [0, 0]
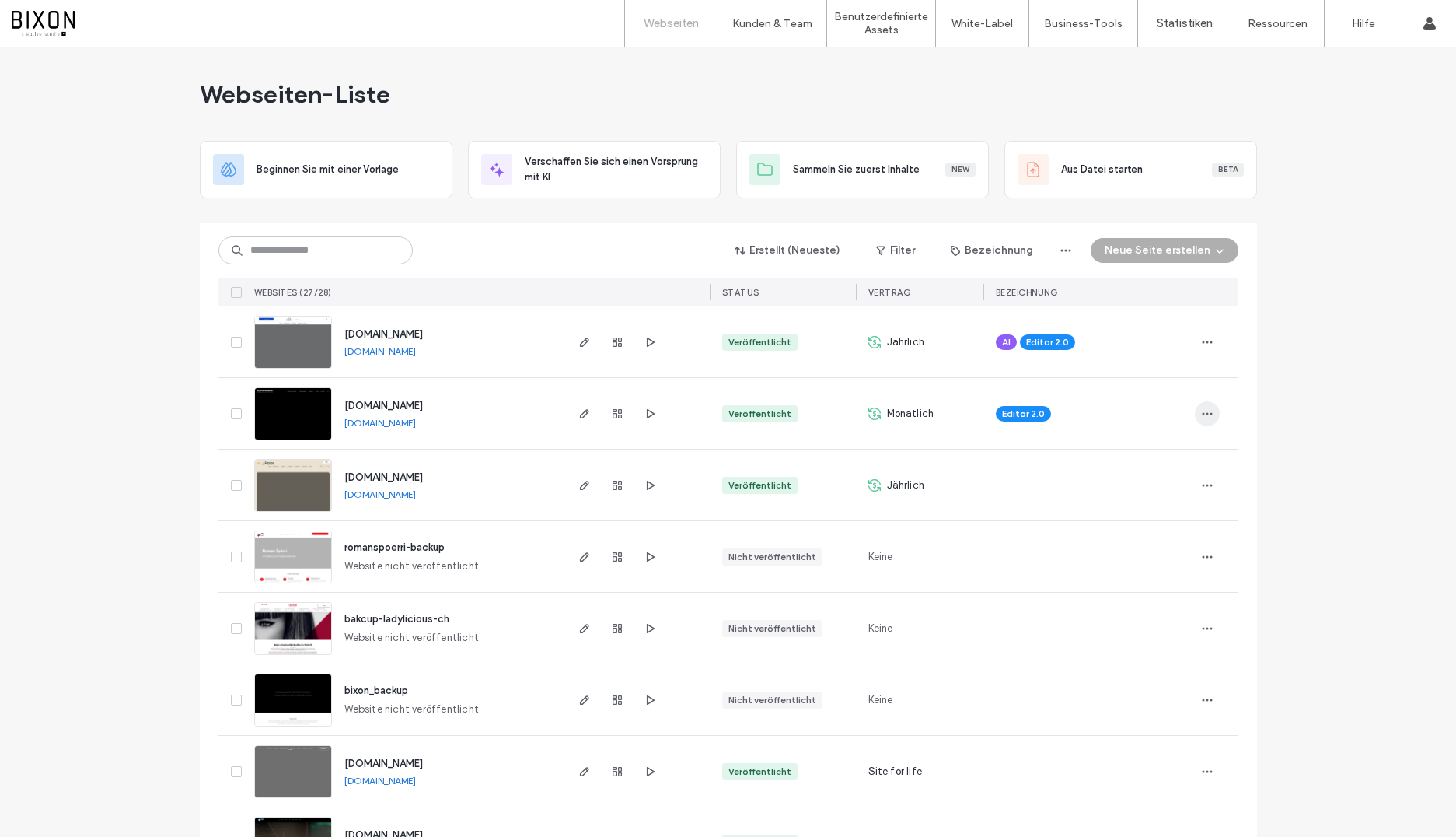
click at [1204, 419] on span "button" at bounding box center [1207, 414] width 25 height 25
click at [1168, 449] on div "Seite duplizieren" at bounding box center [1130, 454] width 166 height 29
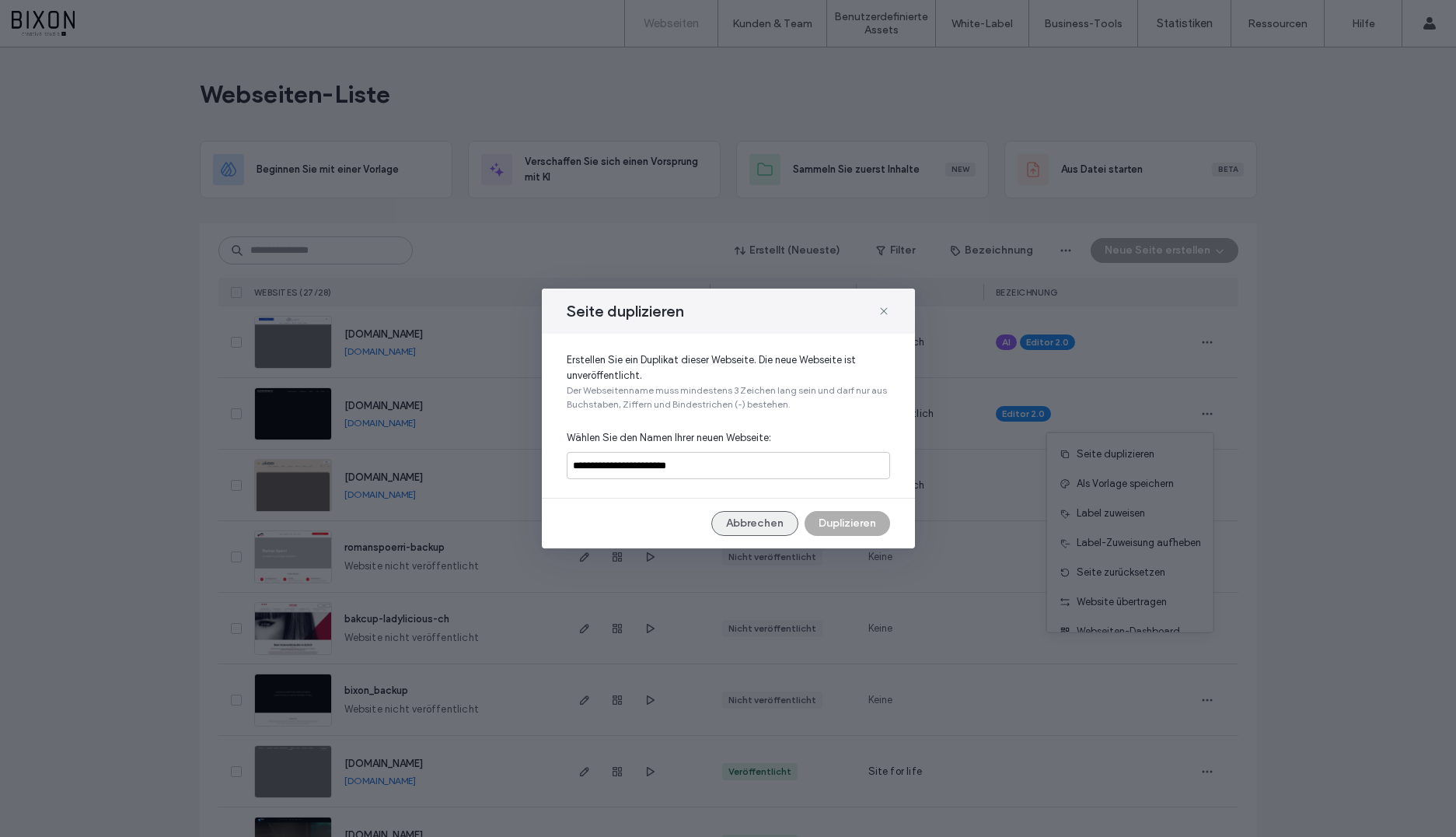
click at [763, 526] on button "Abbrechen" at bounding box center [754, 524] width 87 height 25
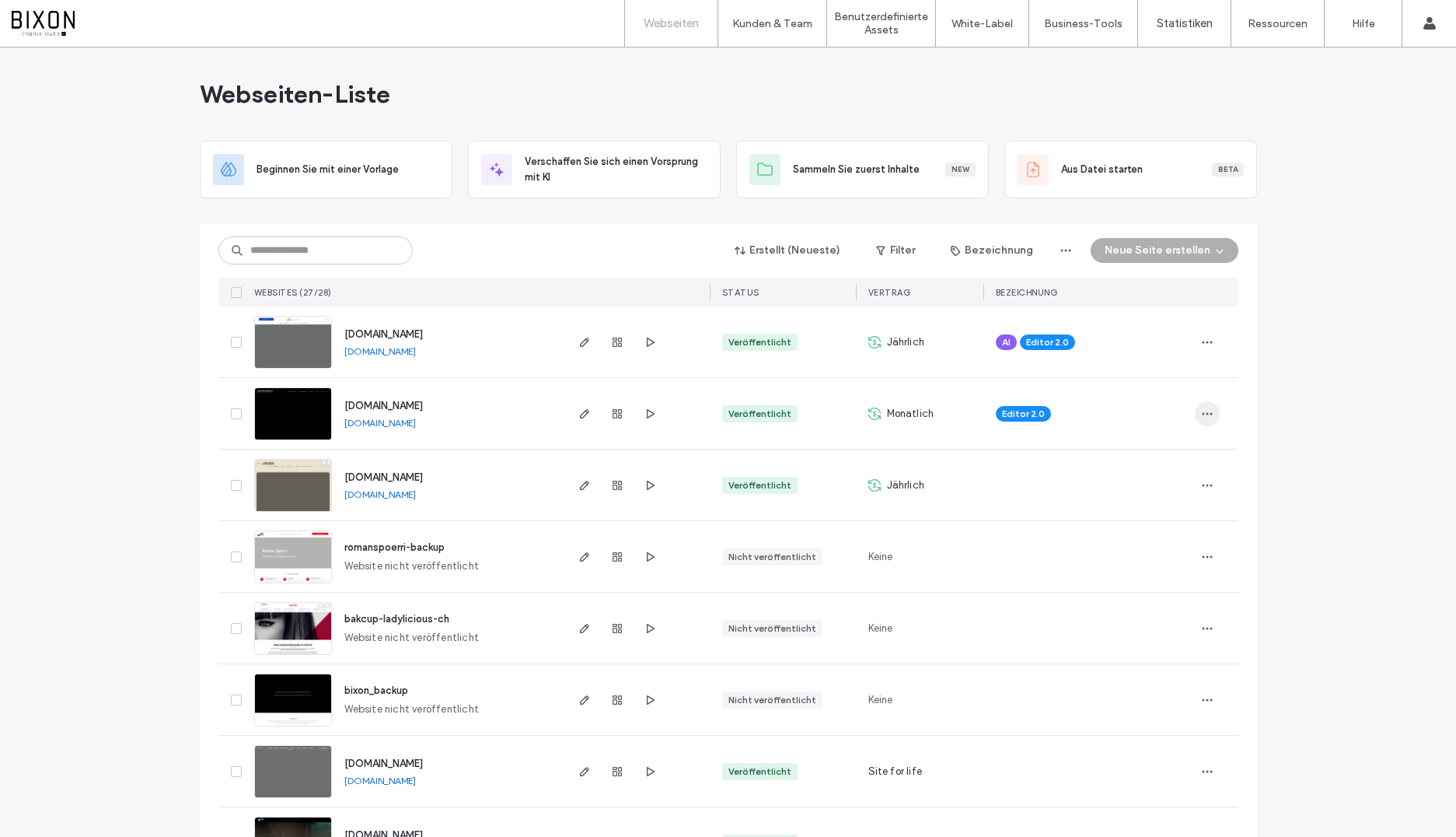
click at [1195, 416] on span "button" at bounding box center [1207, 414] width 25 height 25
click at [1142, 490] on span "Als Vorlage speichern" at bounding box center [1125, 484] width 97 height 15
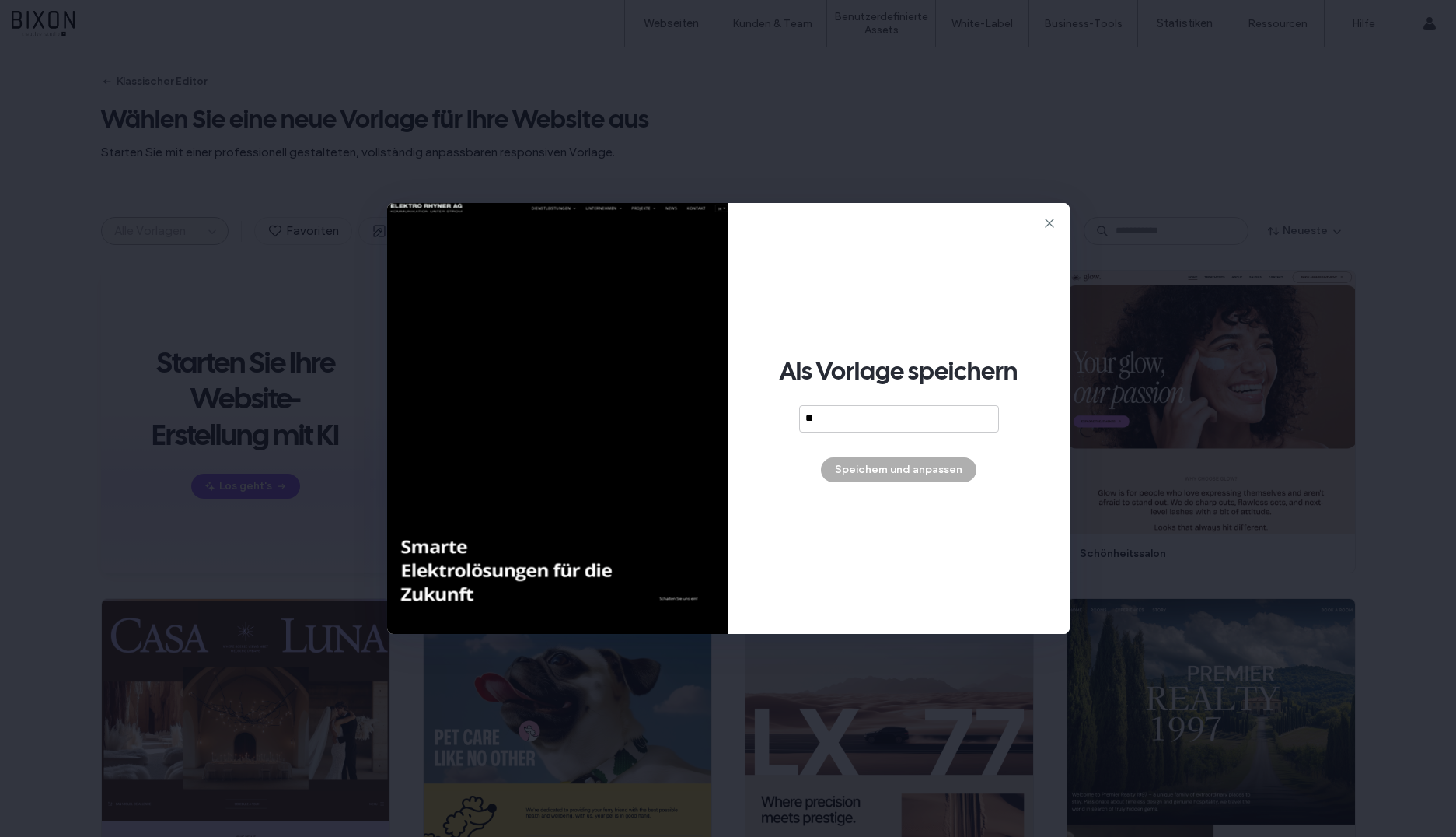
type input "*"
type input "****"
click at [936, 474] on button "Speichern und anpassen" at bounding box center [899, 470] width 155 height 25
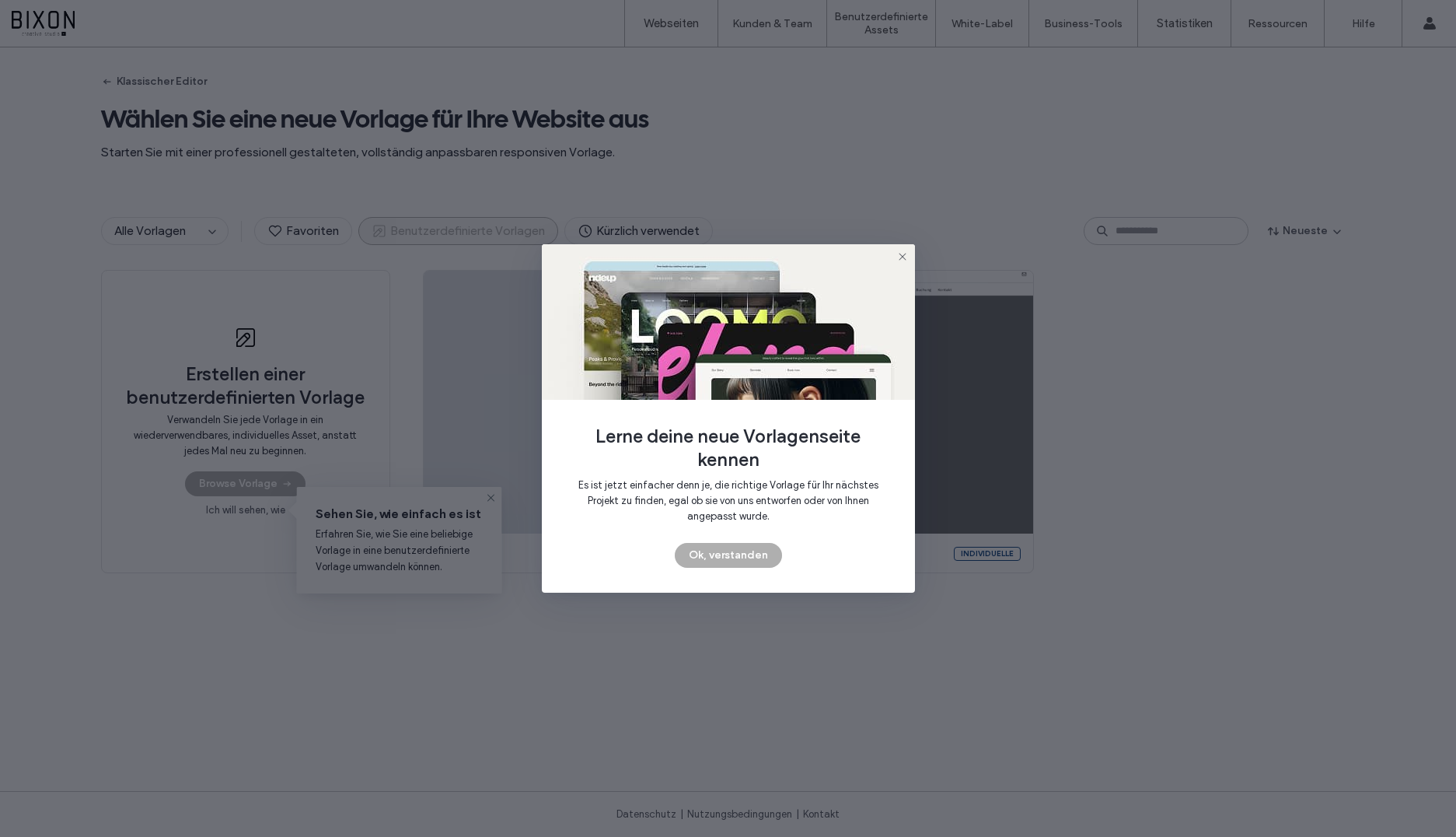
click at [758, 541] on span "Lerne deine neue Vorlagenseite kennen Es ist jetzt einfacher denn je, die richt…" at bounding box center [728, 484] width 323 height 118
click at [754, 562] on button "Ok, verstanden" at bounding box center [728, 555] width 107 height 25
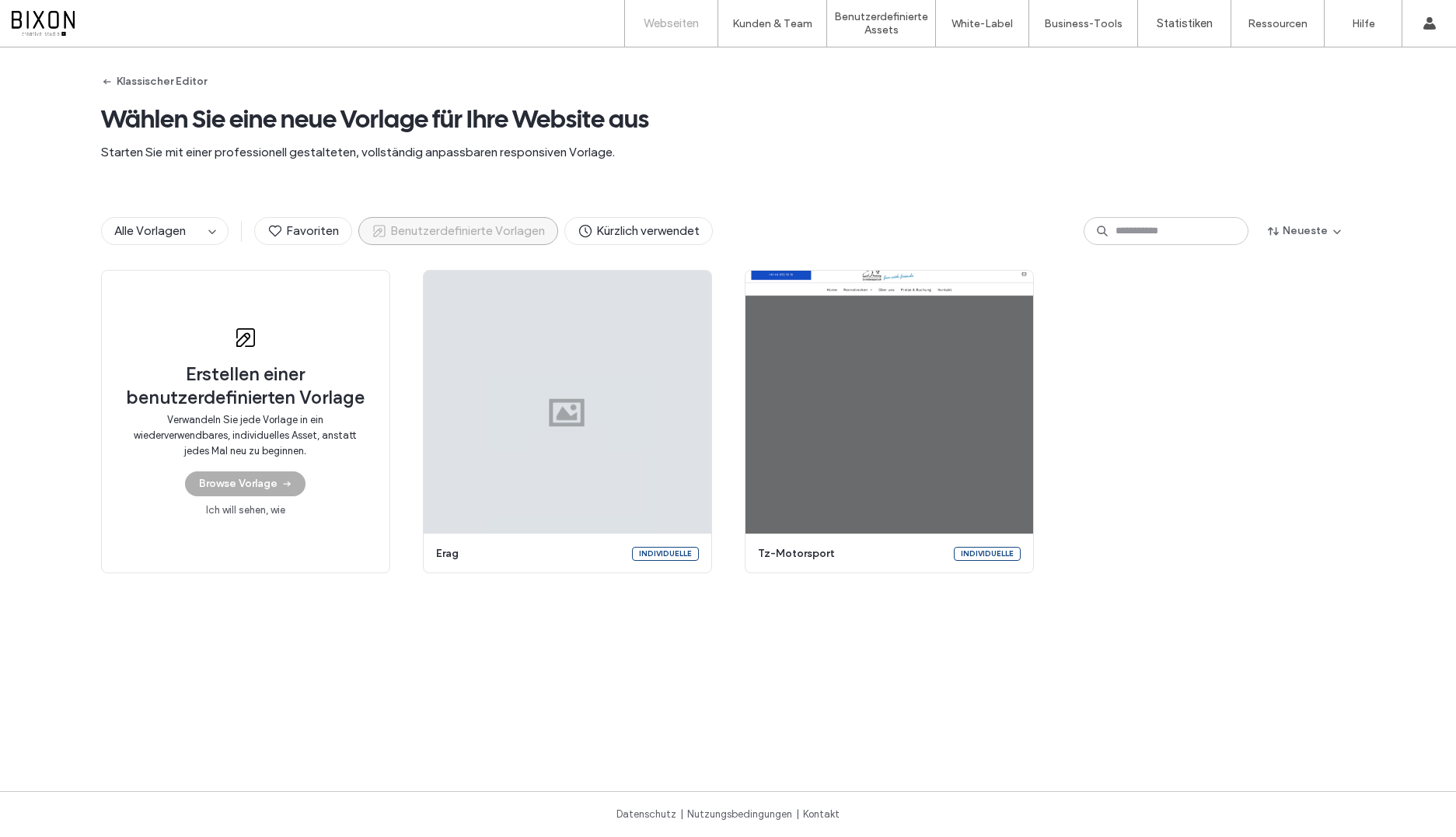
click at [655, 21] on label "Webseiten" at bounding box center [671, 23] width 55 height 14
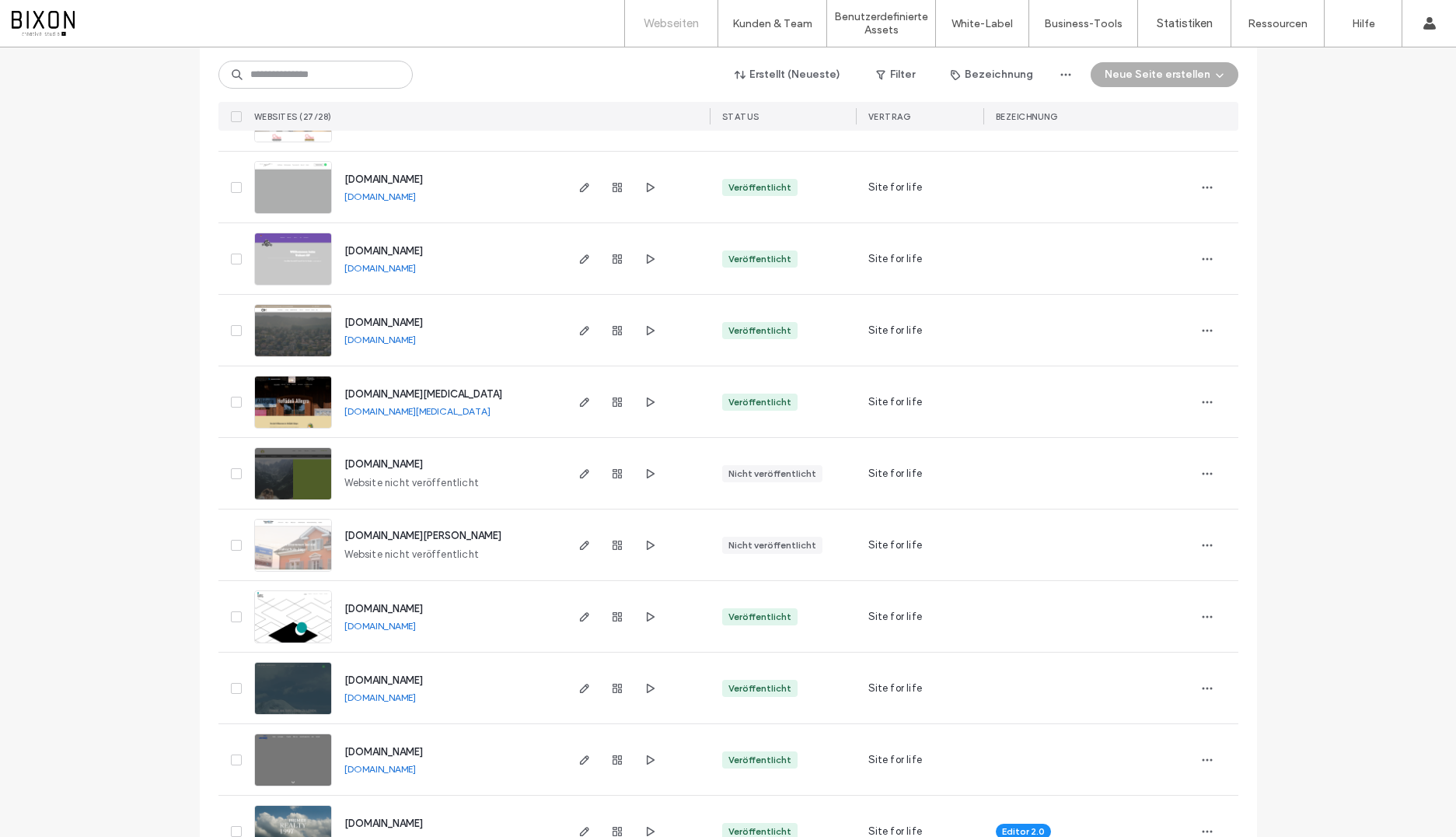
scroll to position [1226, 0]
click at [1201, 477] on icon "button" at bounding box center [1207, 475] width 12 height 12
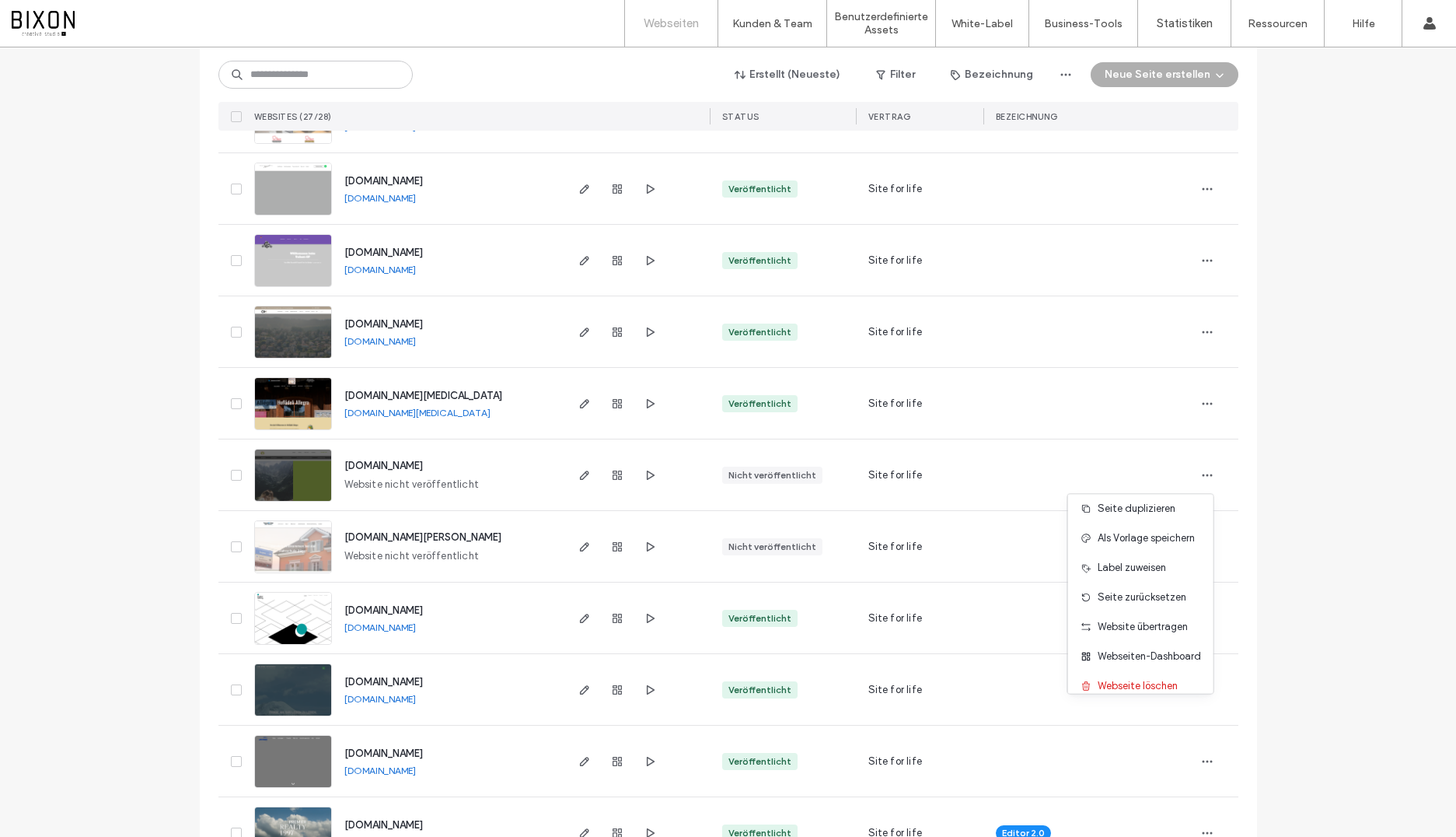
scroll to position [50, 0]
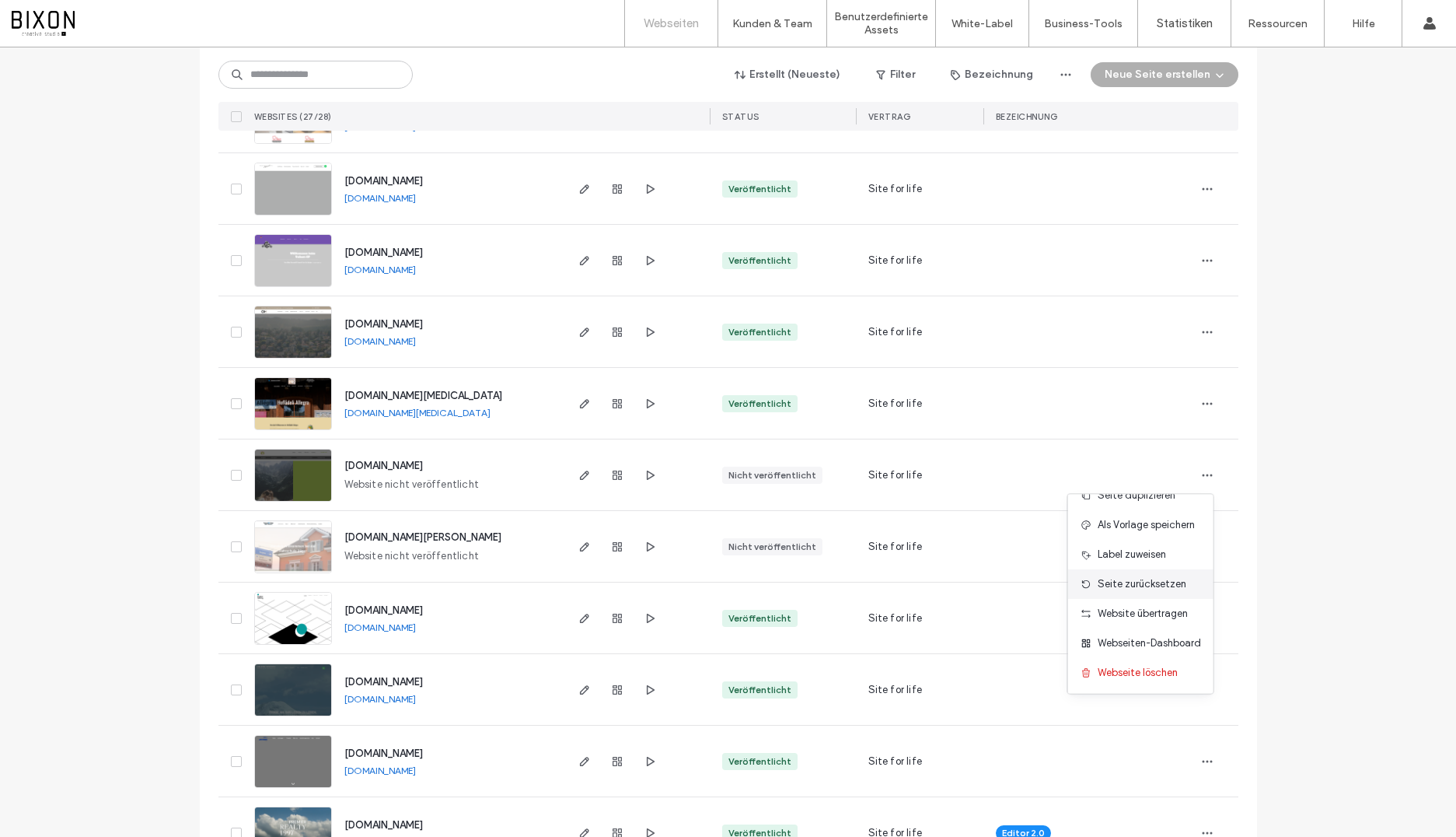
click at [1171, 584] on span "Seite zurücksetzen" at bounding box center [1142, 584] width 89 height 15
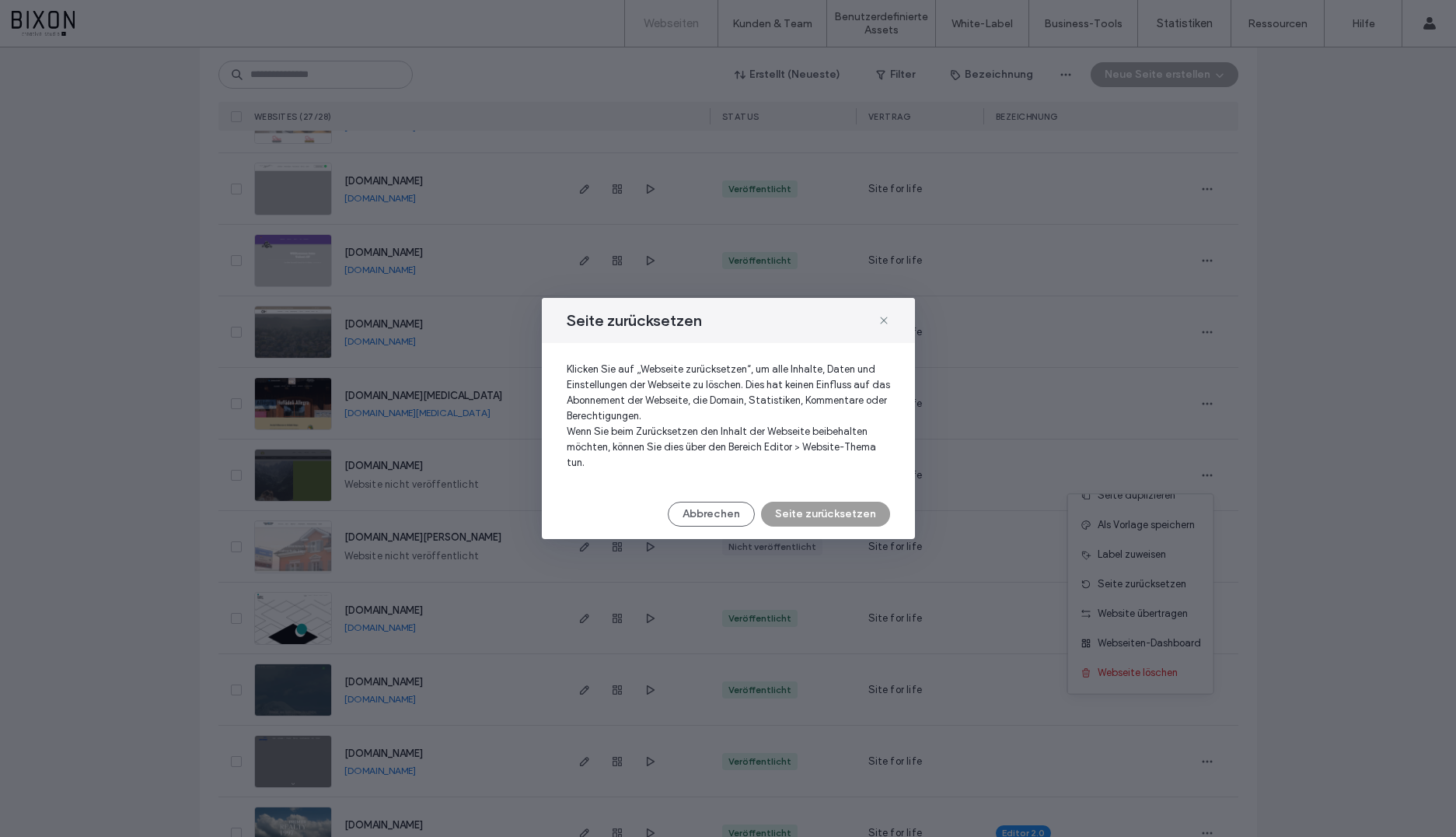
click at [818, 520] on button "Seite zurücksetzen" at bounding box center [825, 514] width 129 height 25
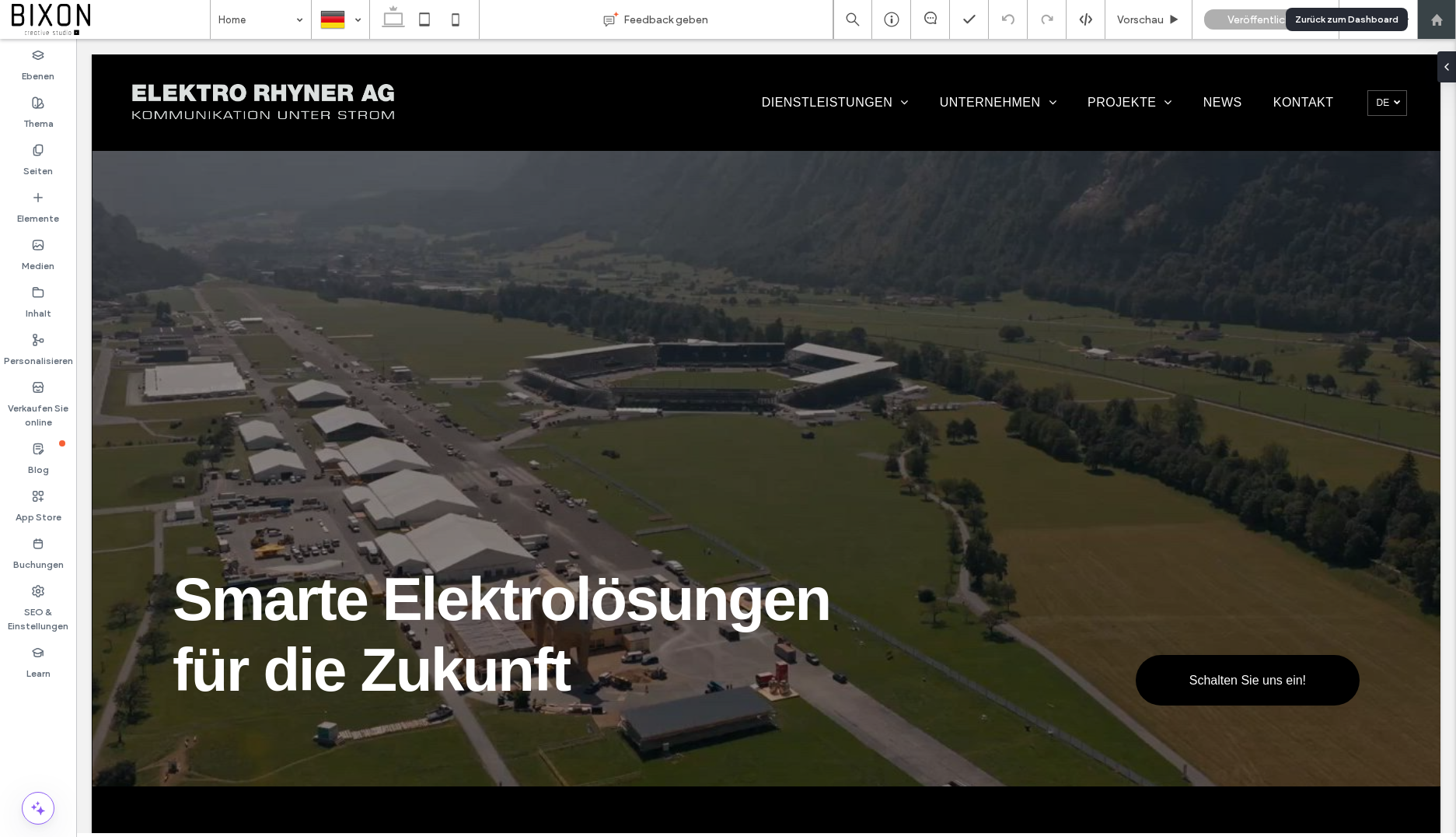
click at [1428, 20] on div at bounding box center [1436, 20] width 37 height 13
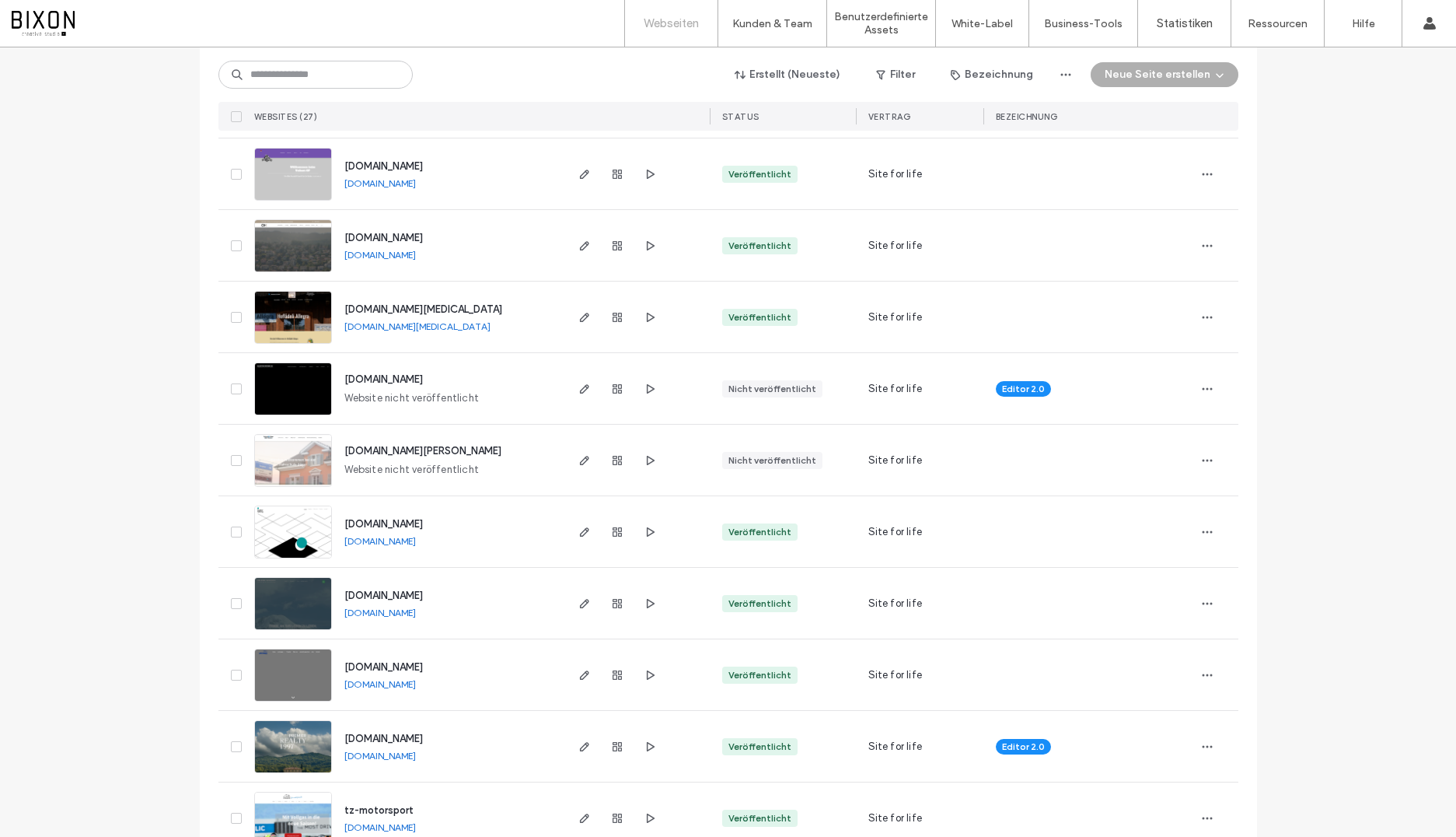
scroll to position [1312, 0]
click at [1201, 392] on icon "button" at bounding box center [1207, 389] width 12 height 12
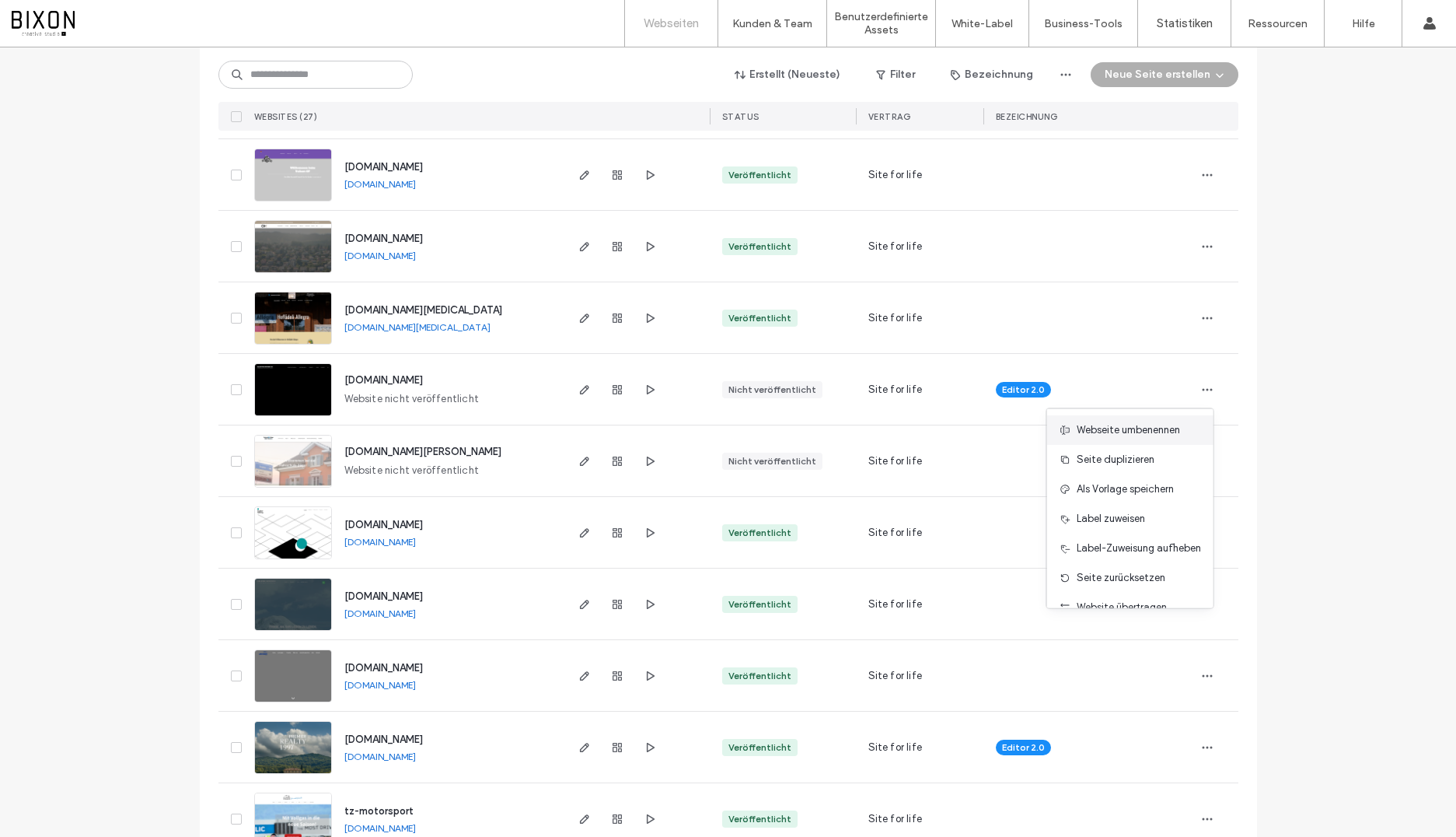
click at [1154, 427] on span "Webseite umbenennen" at bounding box center [1128, 430] width 103 height 15
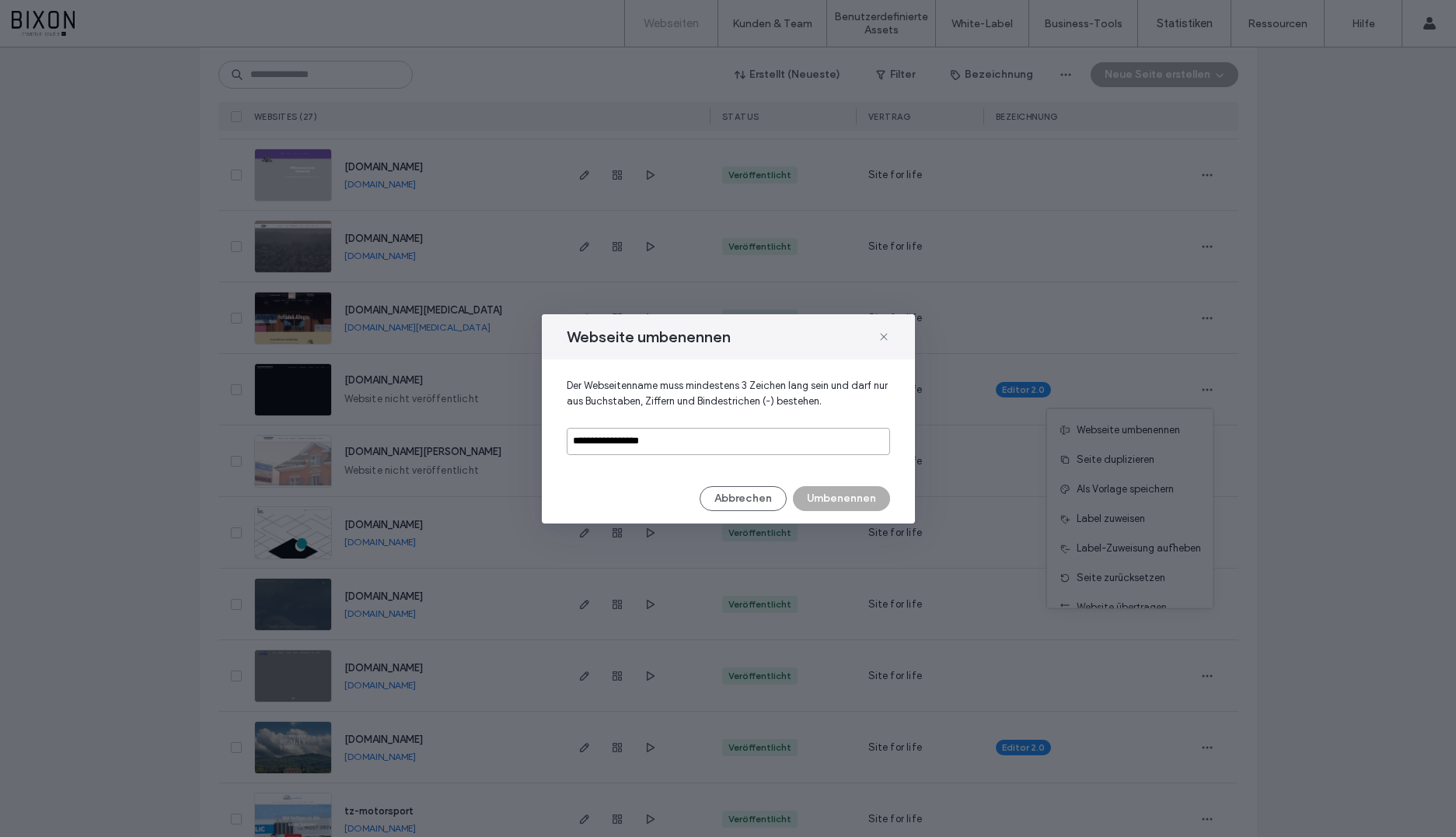
click at [654, 438] on input "**********" at bounding box center [728, 440] width 323 height 27
drag, startPoint x: 654, startPoint y: 438, endPoint x: 599, endPoint y: 440, distance: 55.0
click at [599, 440] on input "**********" at bounding box center [728, 440] width 323 height 27
click at [617, 437] on input "**********" at bounding box center [728, 440] width 323 height 27
type input "**********"
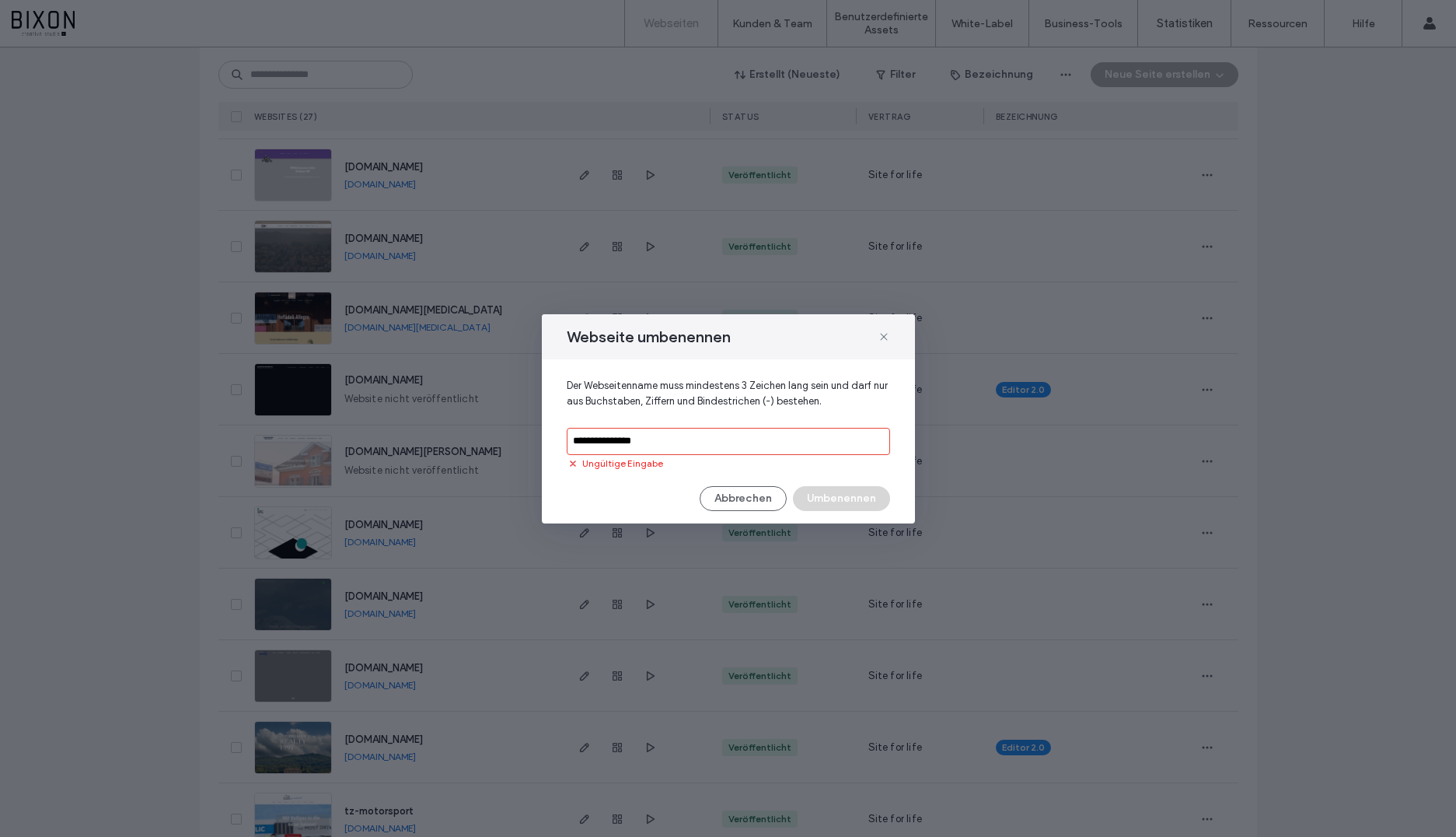
click at [681, 444] on input "**********" at bounding box center [728, 440] width 323 height 27
drag, startPoint x: 599, startPoint y: 441, endPoint x: 521, endPoint y: 437, distance: 78.1
click at [527, 439] on div "**********" at bounding box center [728, 418] width 1456 height 837
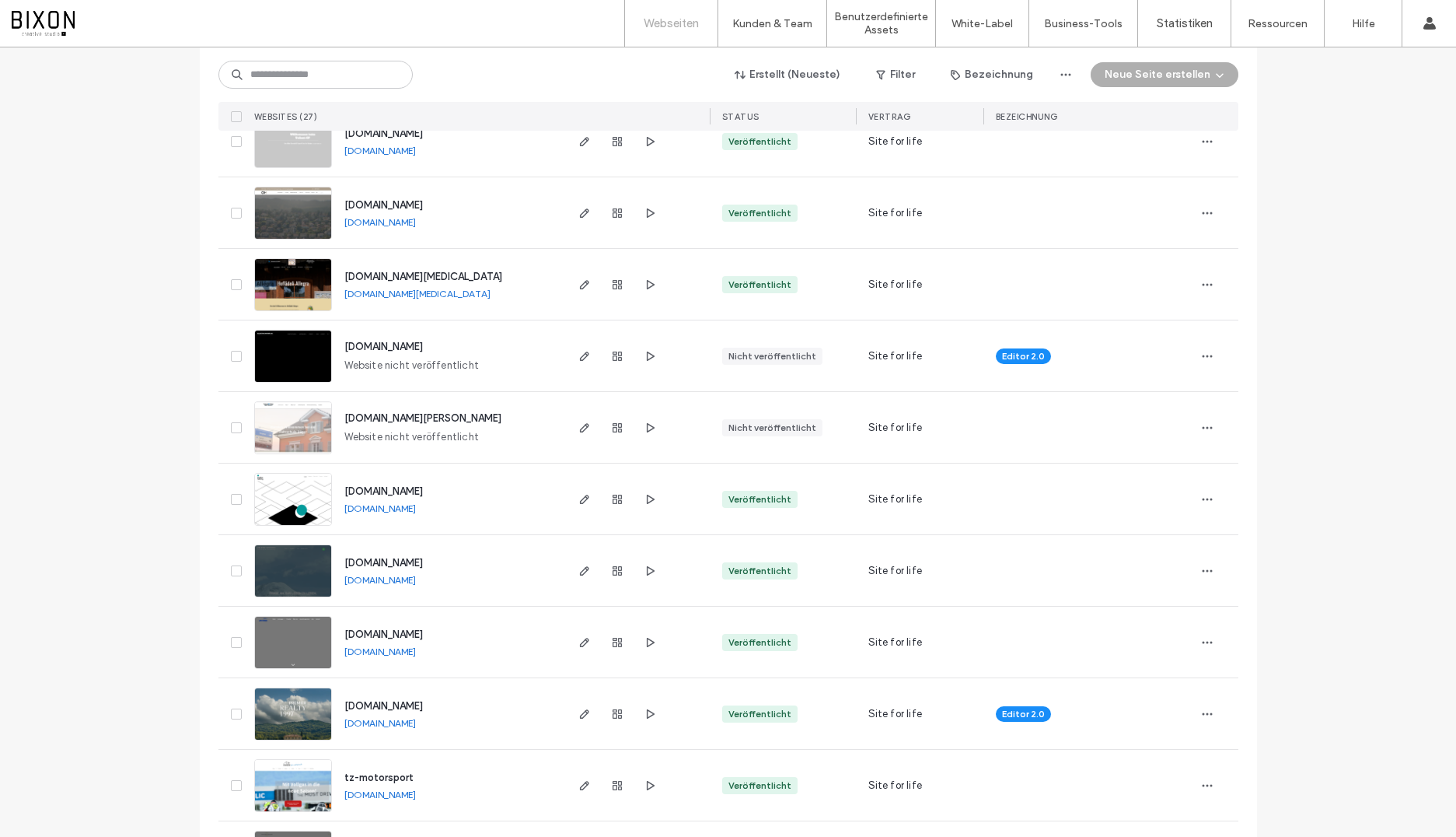
scroll to position [1319, 0]
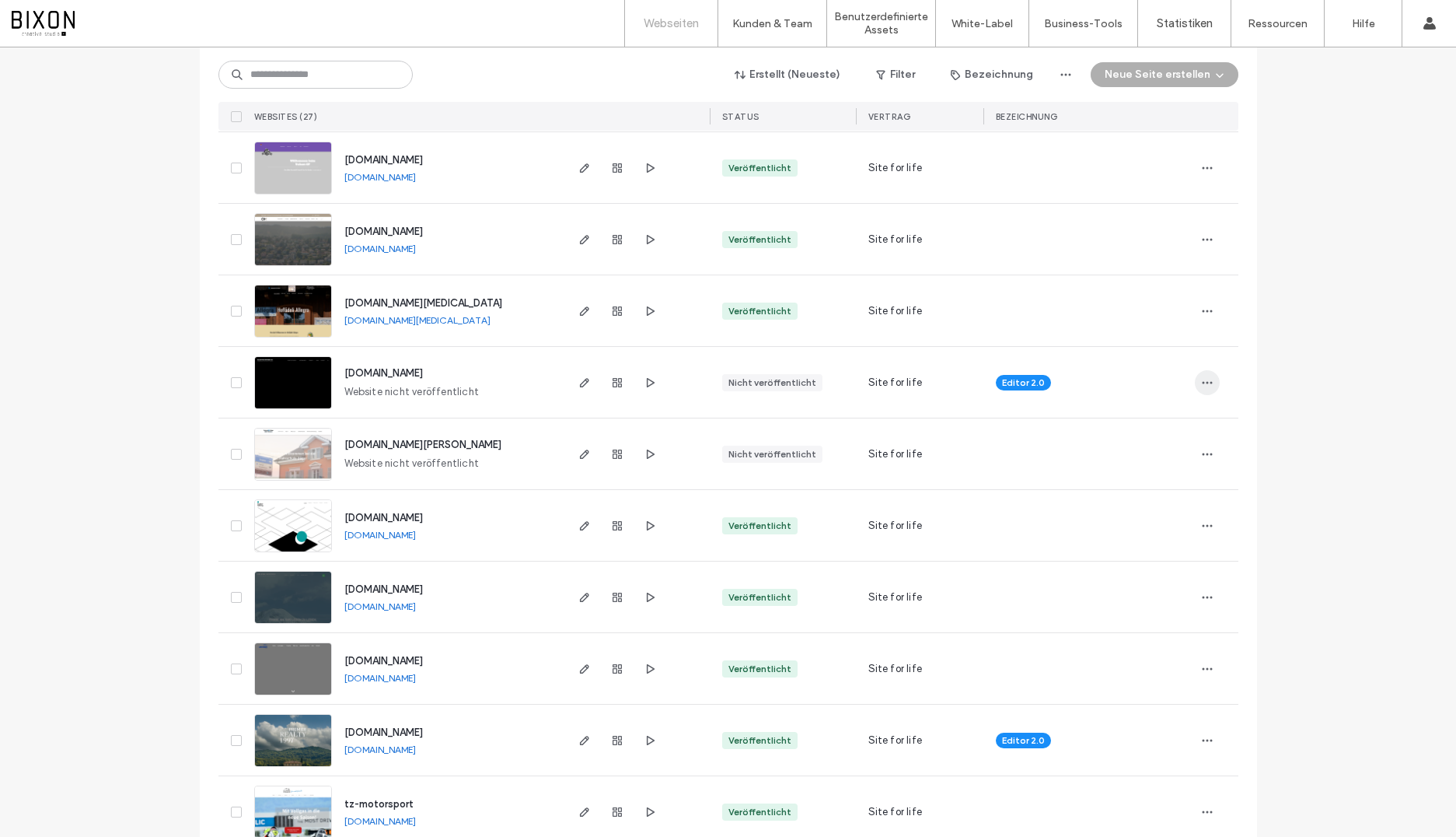
click at [1205, 380] on icon "button" at bounding box center [1207, 382] width 12 height 12
click at [1153, 419] on span "Webseite umbenennen" at bounding box center [1128, 423] width 103 height 15
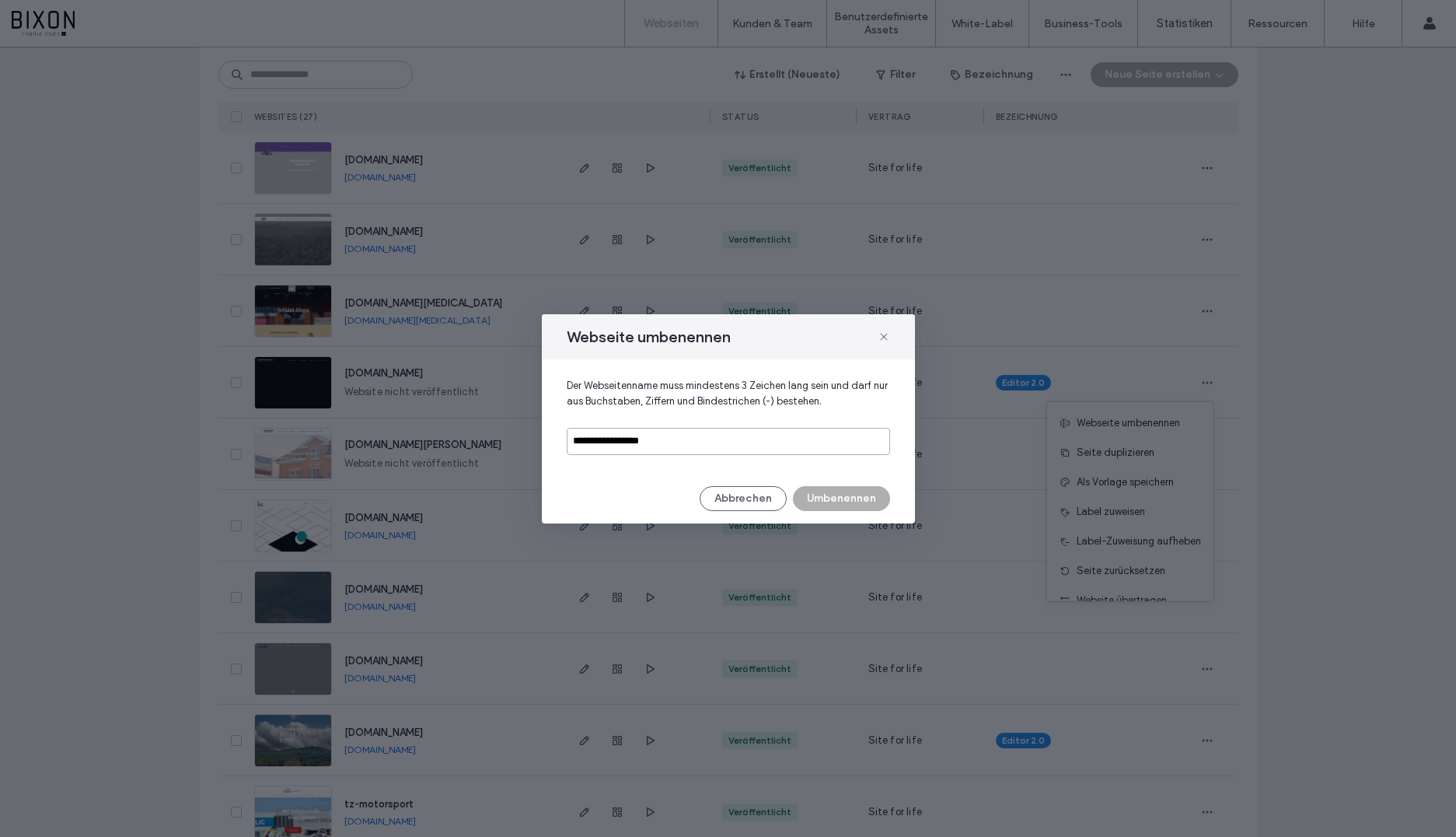
drag, startPoint x: 693, startPoint y: 434, endPoint x: 558, endPoint y: 442, distance: 135.2
click at [558, 442] on div "**********" at bounding box center [728, 416] width 373 height 114
drag, startPoint x: 689, startPoint y: 442, endPoint x: 528, endPoint y: 442, distance: 161.0
click at [528, 442] on div "**********" at bounding box center [728, 418] width 1456 height 837
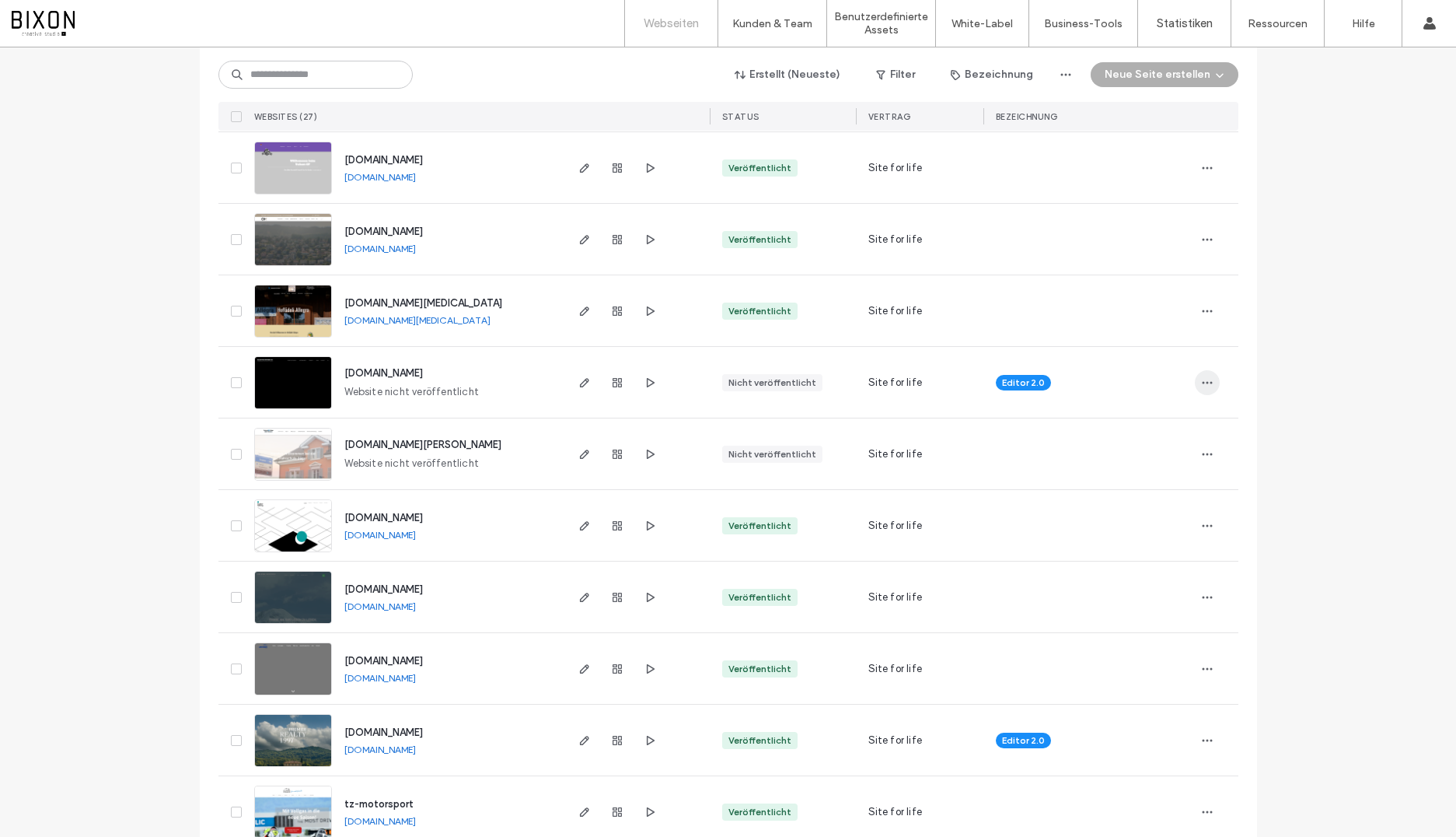
click at [1205, 385] on icon "button" at bounding box center [1207, 382] width 12 height 12
click at [1139, 416] on span "Webseite umbenennen" at bounding box center [1128, 423] width 103 height 15
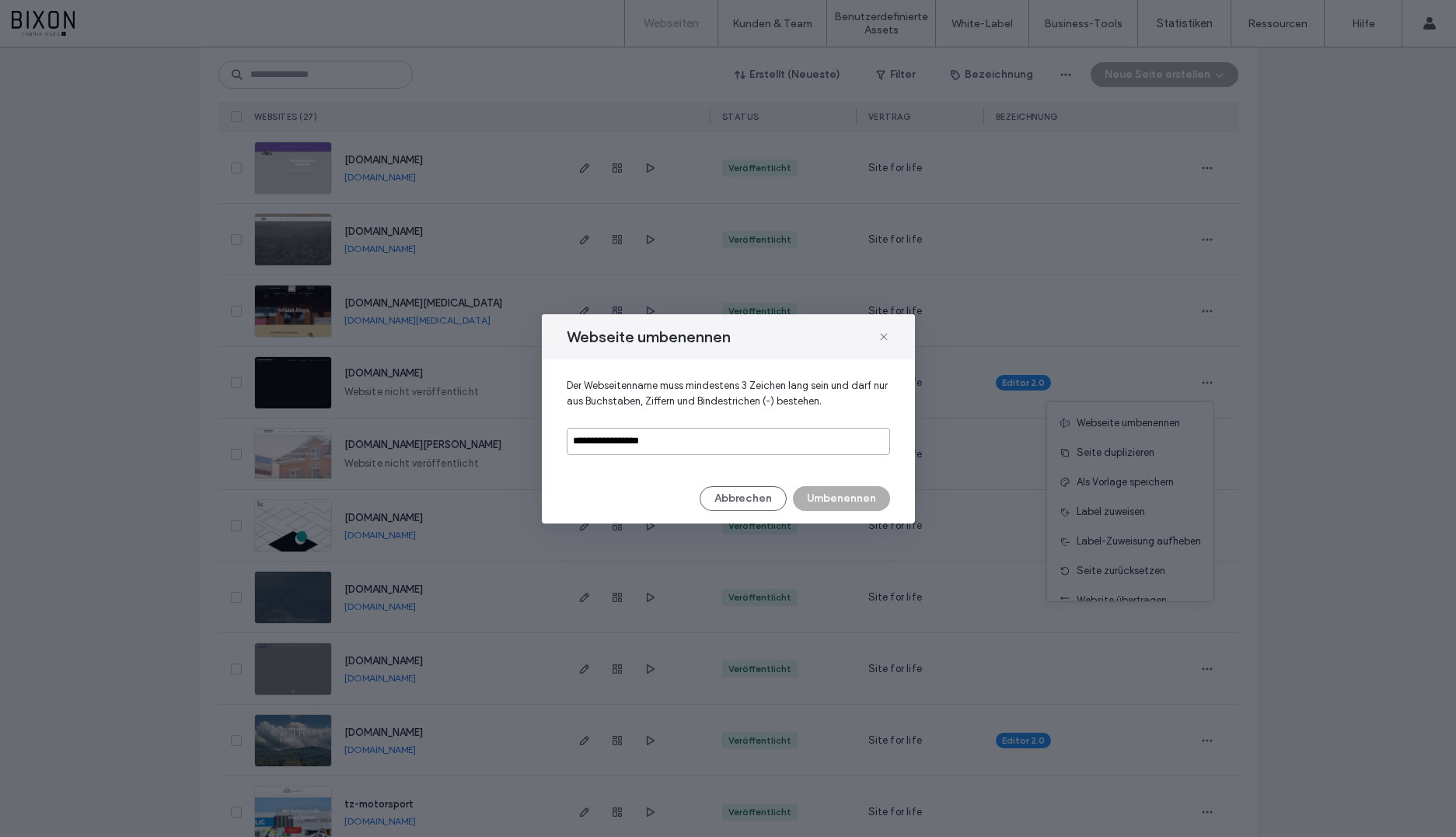
click at [752, 443] on input "**********" at bounding box center [728, 440] width 323 height 27
type input "*"
type input "********"
click at [869, 499] on button "Umbenennen" at bounding box center [841, 498] width 97 height 25
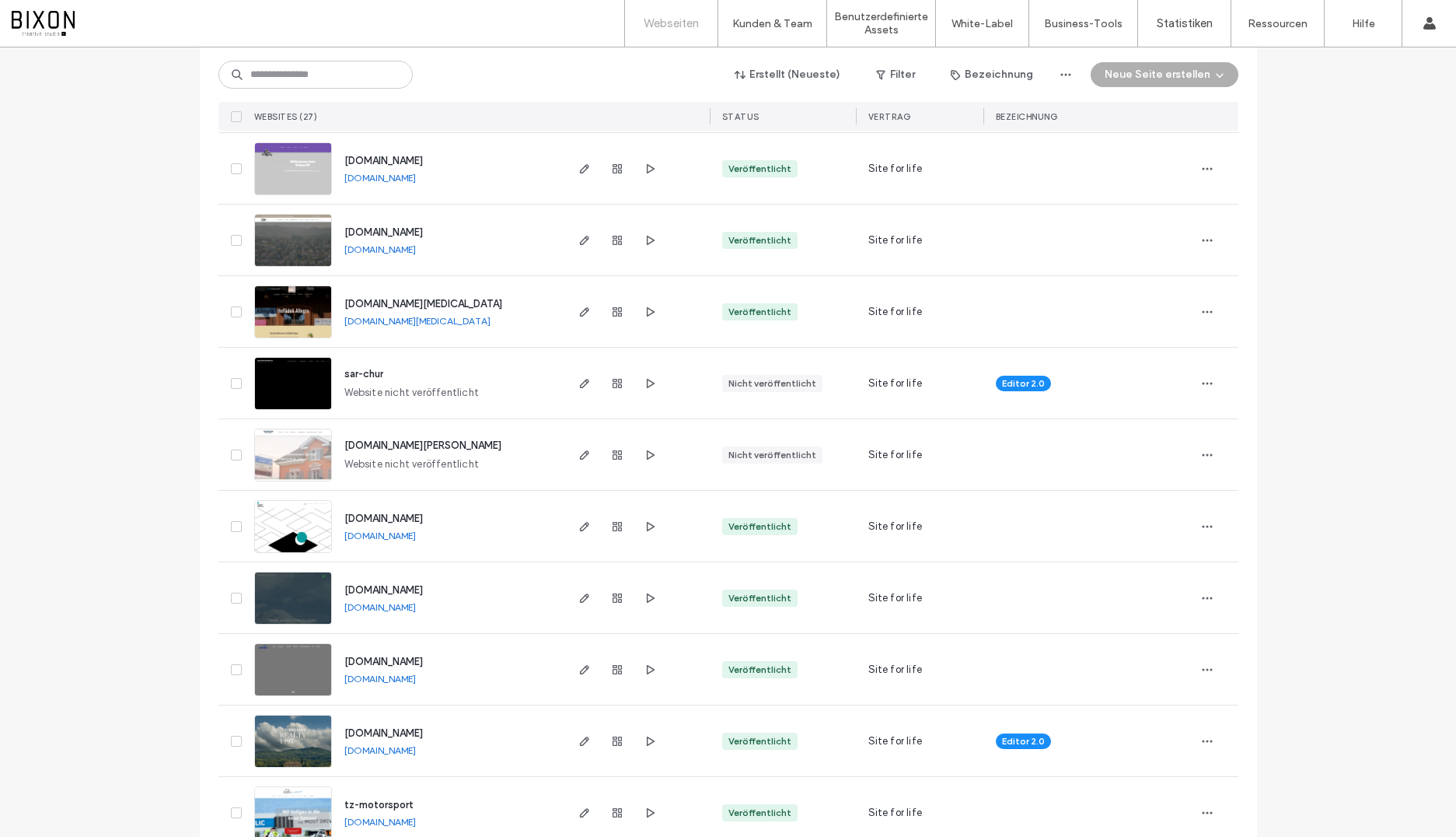
scroll to position [1313, 0]
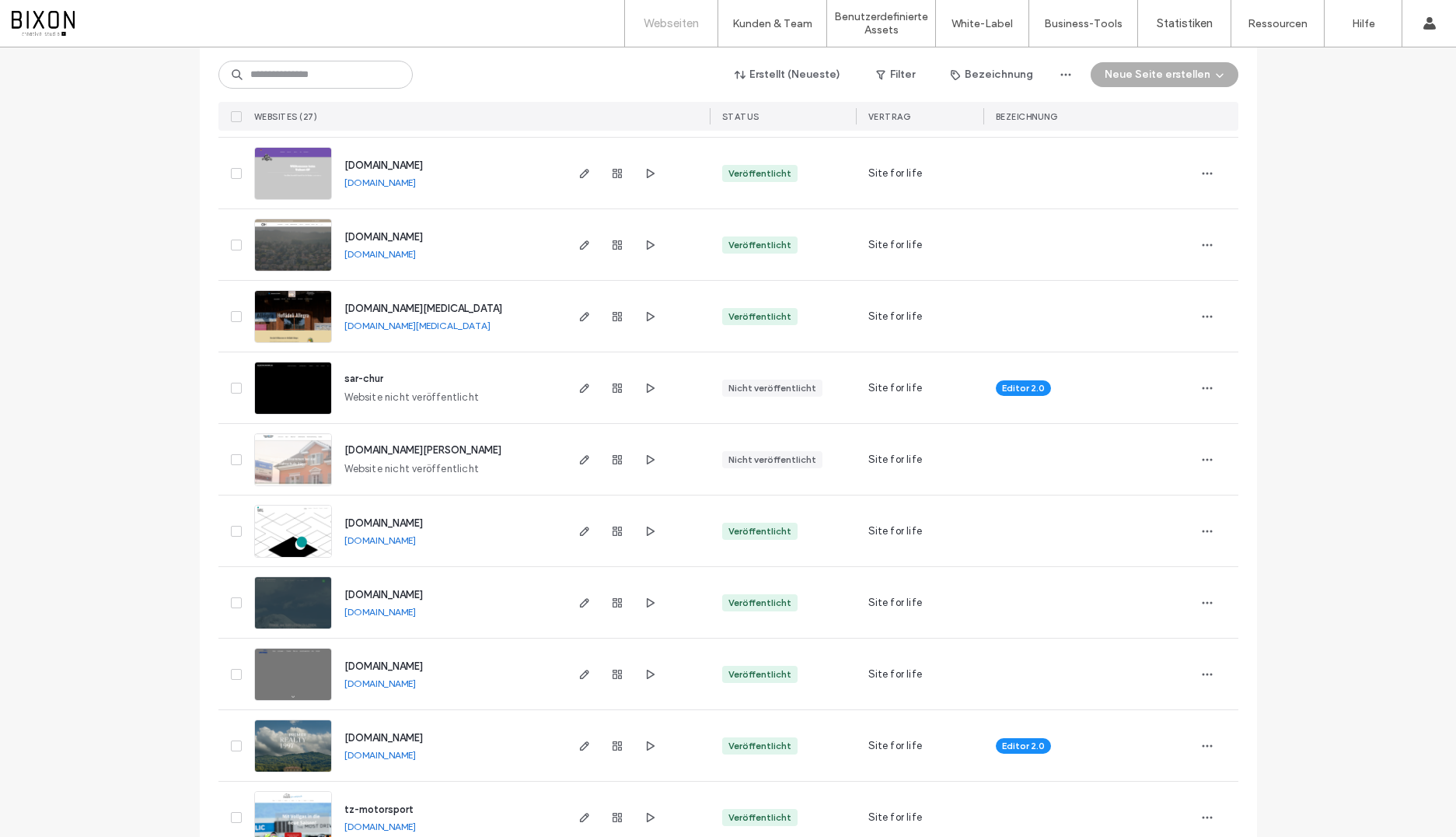
click at [294, 395] on img at bounding box center [293, 415] width 77 height 106
